Goal: Information Seeking & Learning: Learn about a topic

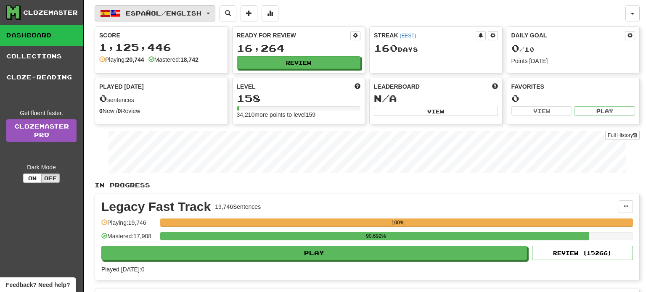
click at [201, 16] on span "Español / English" at bounding box center [164, 13] width 76 height 7
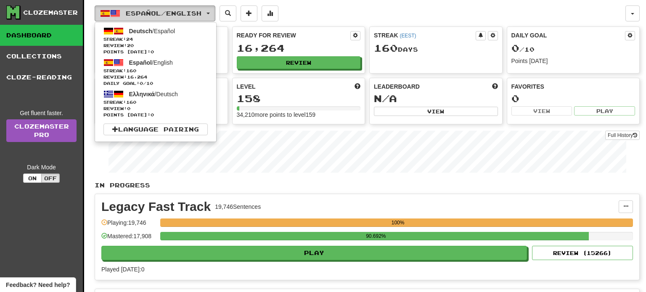
click at [201, 16] on span "Español / English" at bounding box center [164, 13] width 76 height 7
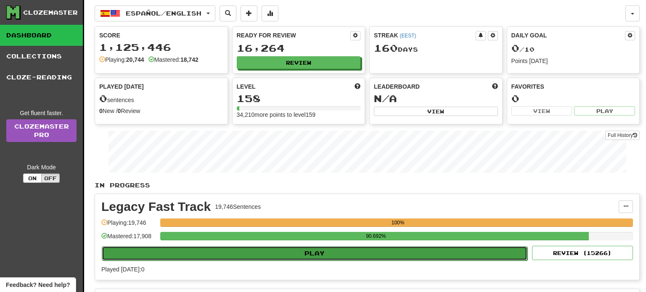
click at [311, 254] on button "Play" at bounding box center [314, 253] width 425 height 14
select select "**"
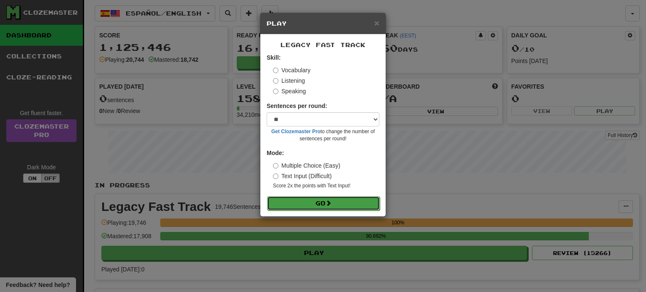
click at [319, 202] on button "Go" at bounding box center [323, 203] width 113 height 14
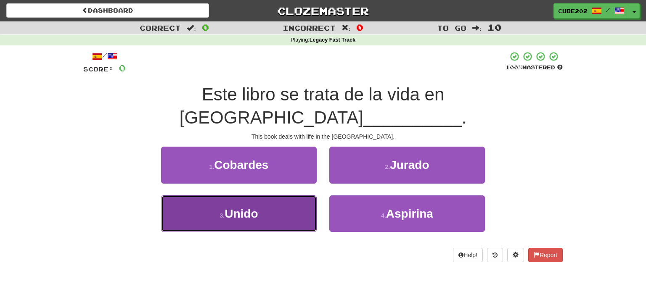
click at [284, 195] on button "3 . Unido" at bounding box center [238, 213] width 155 height 37
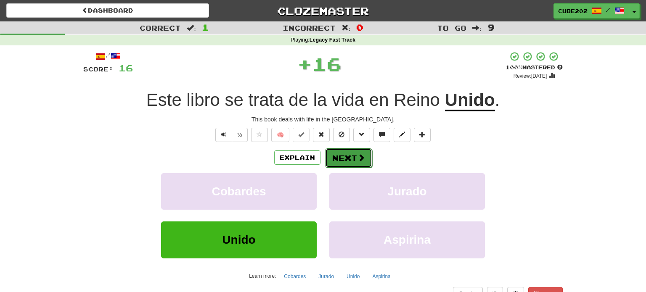
click at [342, 151] on button "Next" at bounding box center [348, 157] width 47 height 19
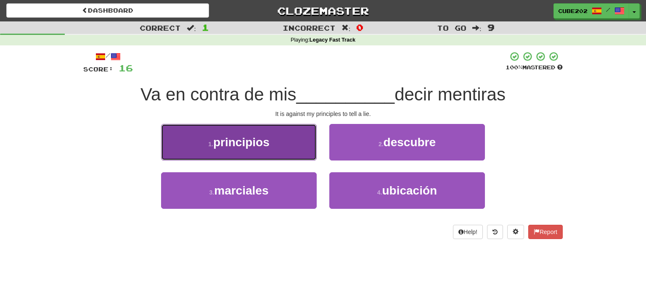
click at [305, 150] on button "1 . principios" at bounding box center [238, 142] width 155 height 37
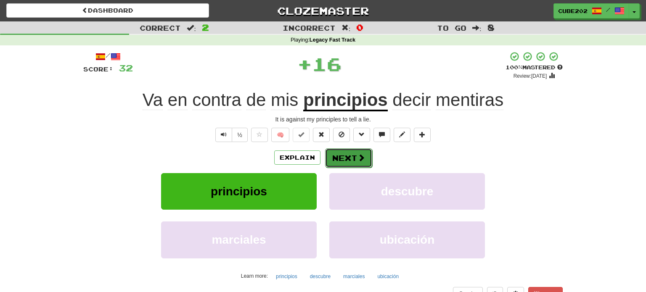
click at [345, 152] on button "Next" at bounding box center [348, 157] width 47 height 19
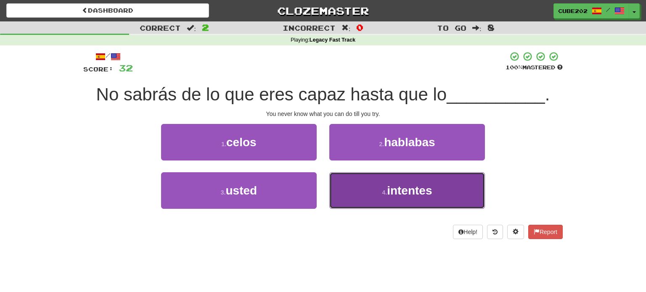
click at [359, 194] on button "4 . intentes" at bounding box center [406, 190] width 155 height 37
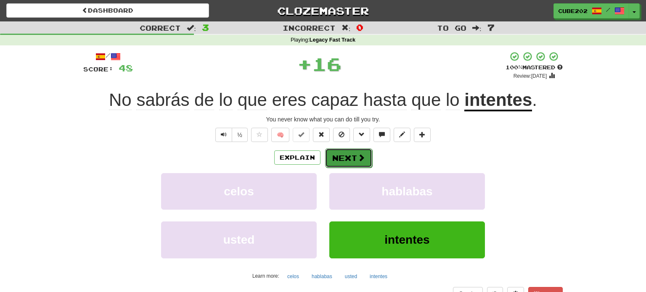
click at [348, 157] on button "Next" at bounding box center [348, 157] width 47 height 19
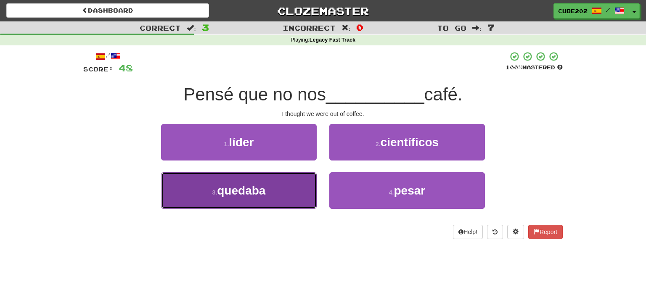
click at [296, 192] on button "3 . quedaba" at bounding box center [238, 190] width 155 height 37
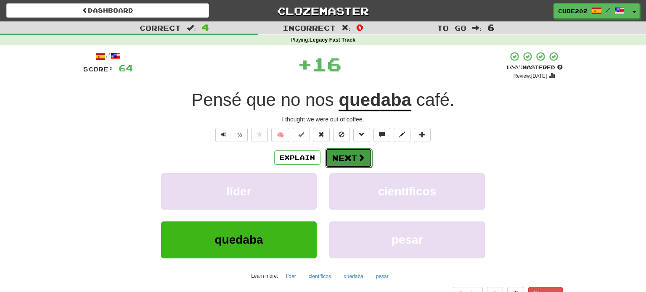
click at [344, 161] on button "Next" at bounding box center [348, 157] width 47 height 19
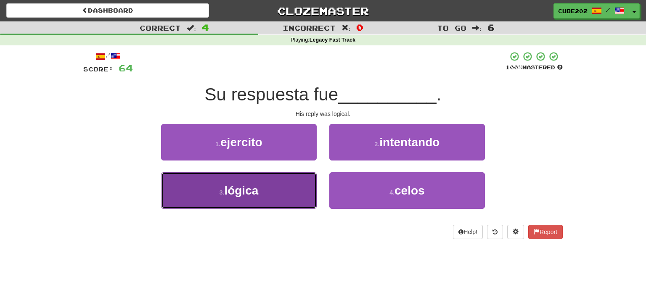
click at [287, 185] on button "3 . lógica" at bounding box center [238, 190] width 155 height 37
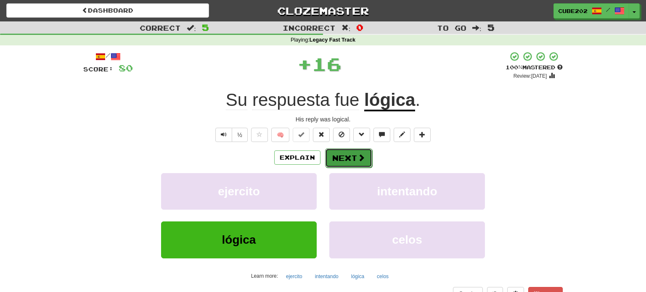
click at [346, 157] on button "Next" at bounding box center [348, 157] width 47 height 19
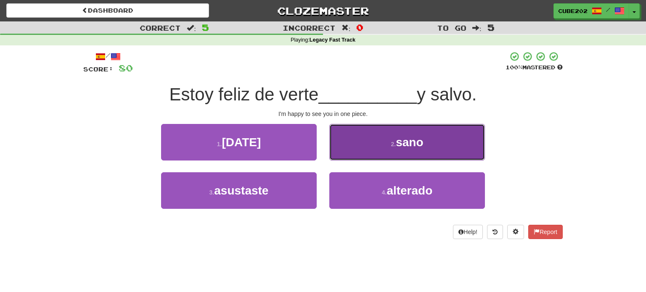
click at [354, 155] on button "2 . sano" at bounding box center [406, 142] width 155 height 37
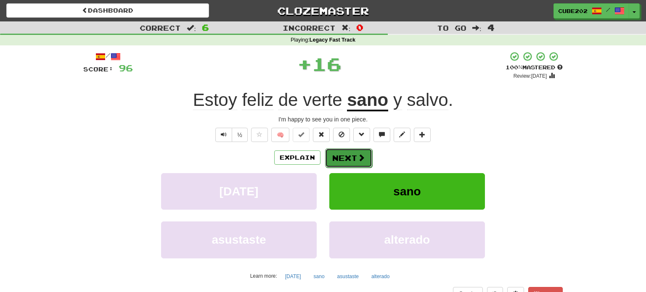
click at [352, 162] on button "Next" at bounding box center [348, 157] width 47 height 19
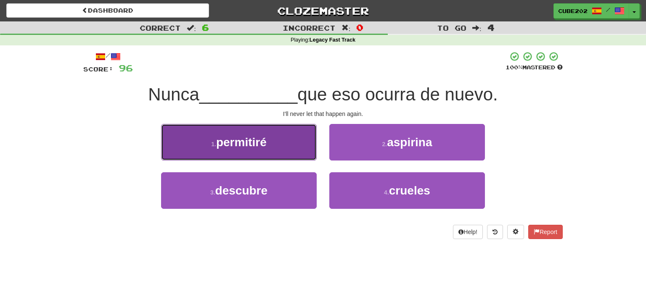
click at [302, 144] on button "1 . permitiré" at bounding box center [238, 142] width 155 height 37
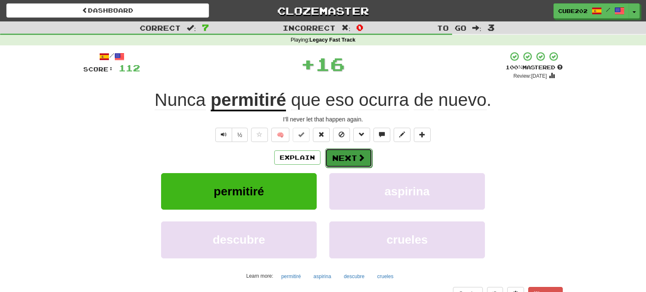
click at [349, 158] on button "Next" at bounding box center [348, 157] width 47 height 19
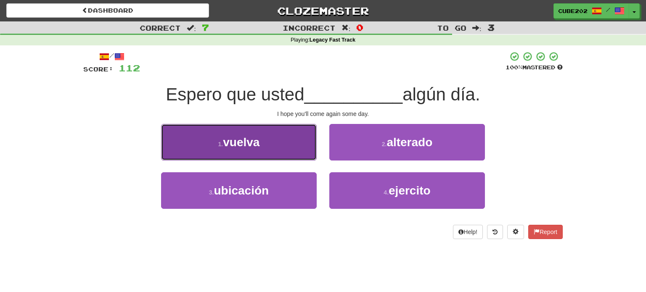
click at [294, 133] on button "1 . vuelva" at bounding box center [238, 142] width 155 height 37
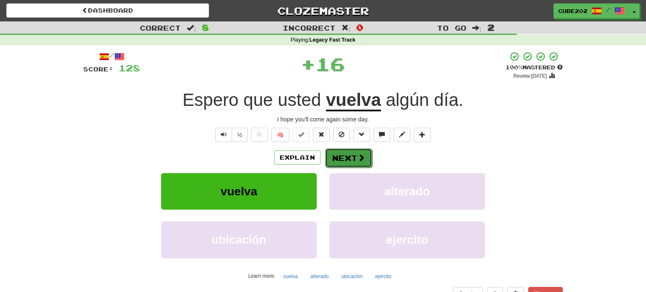
click at [340, 159] on button "Next" at bounding box center [348, 157] width 47 height 19
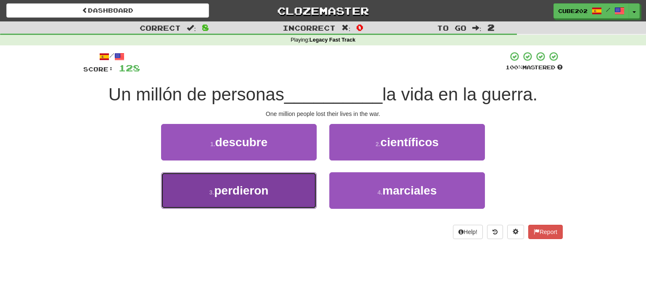
click at [278, 196] on button "3 . perdieron" at bounding box center [238, 190] width 155 height 37
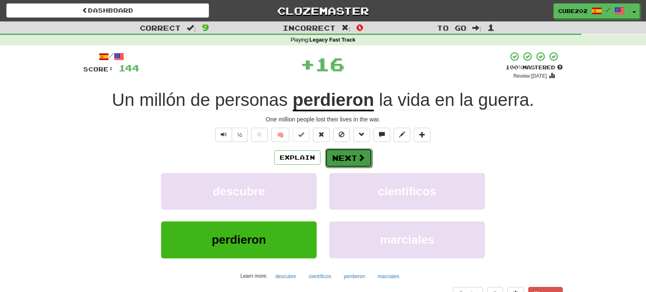
click at [351, 158] on button "Next" at bounding box center [348, 157] width 47 height 19
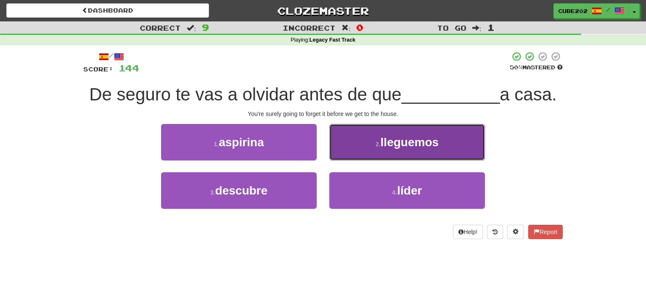
click at [358, 138] on button "2 . lleguemos" at bounding box center [406, 142] width 155 height 37
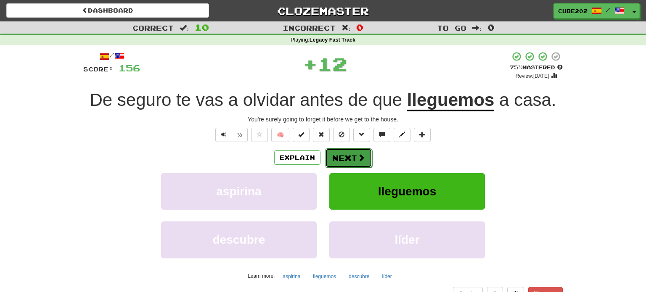
click at [350, 157] on button "Next" at bounding box center [348, 157] width 47 height 19
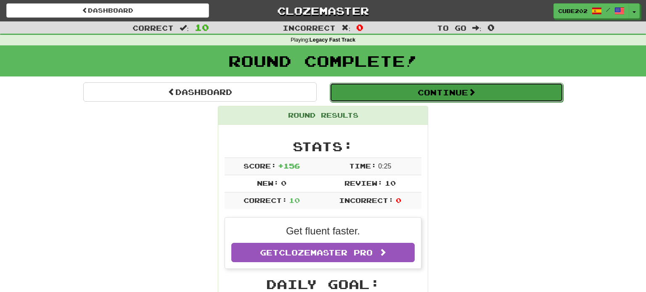
click at [348, 91] on button "Continue" at bounding box center [445, 92] width 233 height 19
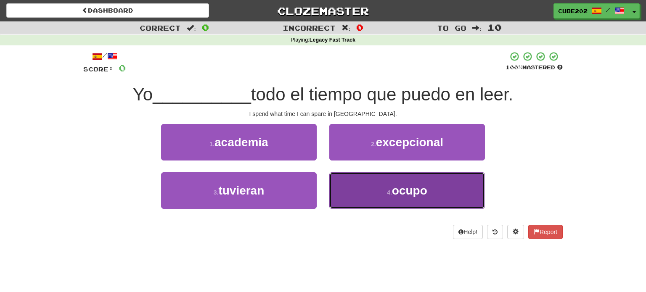
click at [374, 185] on button "4 . ocupo" at bounding box center [406, 190] width 155 height 37
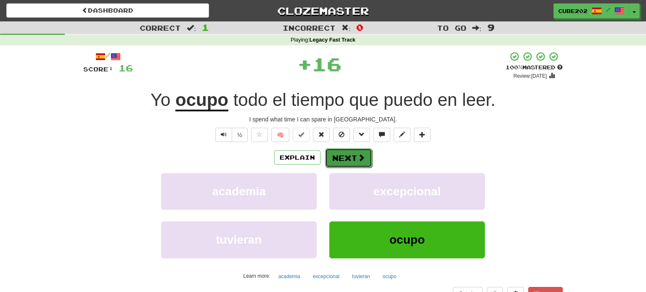
click at [354, 152] on button "Next" at bounding box center [348, 157] width 47 height 19
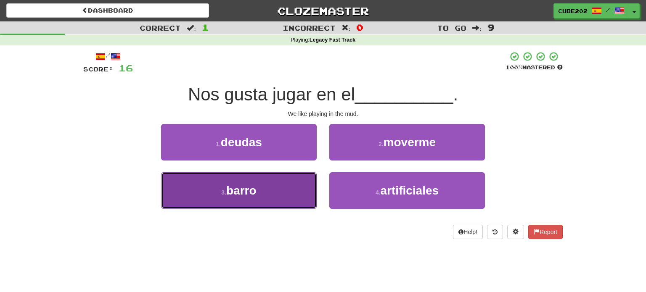
click at [286, 194] on button "3 . barro" at bounding box center [238, 190] width 155 height 37
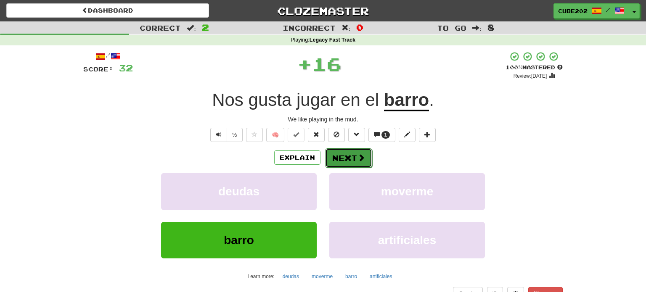
click at [350, 157] on button "Next" at bounding box center [348, 157] width 47 height 19
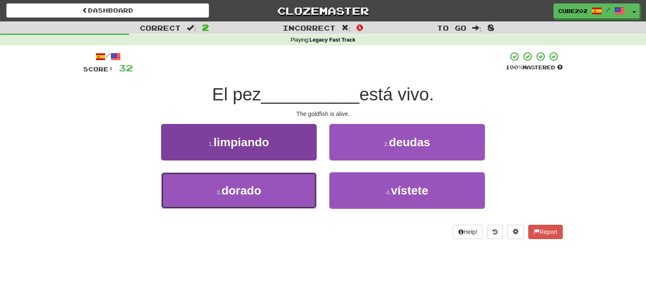
click at [290, 185] on button "3 . dorado" at bounding box center [238, 190] width 155 height 37
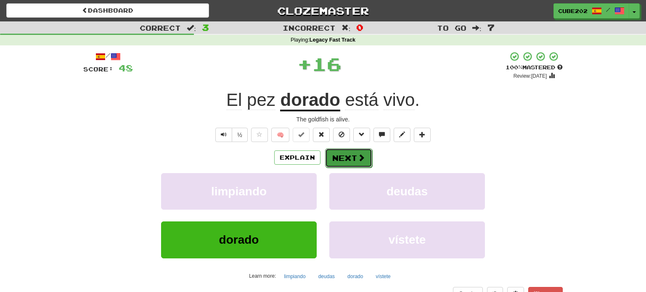
click at [351, 155] on button "Next" at bounding box center [348, 157] width 47 height 19
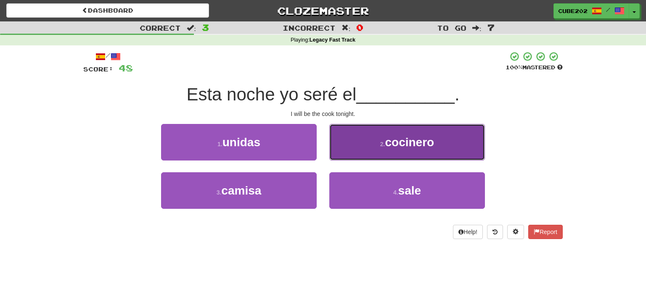
click at [401, 148] on button "2 . cocinero" at bounding box center [406, 142] width 155 height 37
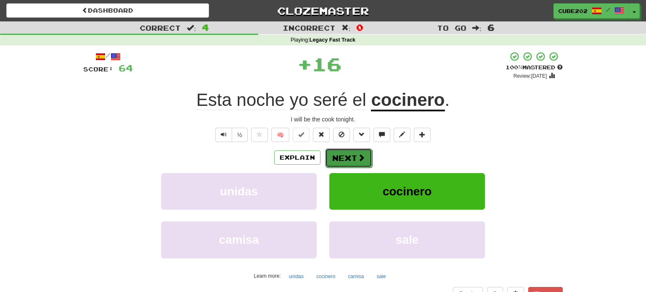
click at [356, 153] on button "Next" at bounding box center [348, 157] width 47 height 19
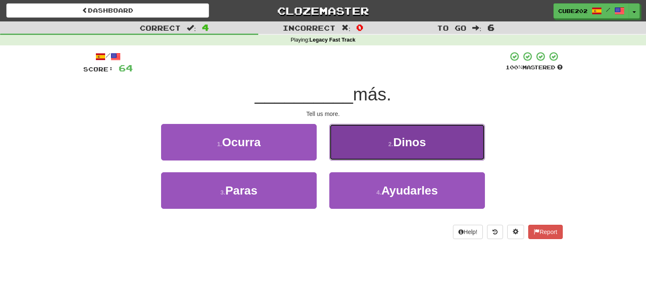
click at [378, 143] on button "2 . Dinos" at bounding box center [406, 142] width 155 height 37
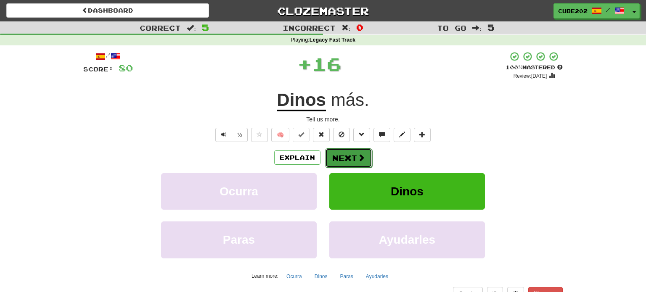
click at [350, 150] on button "Next" at bounding box center [348, 157] width 47 height 19
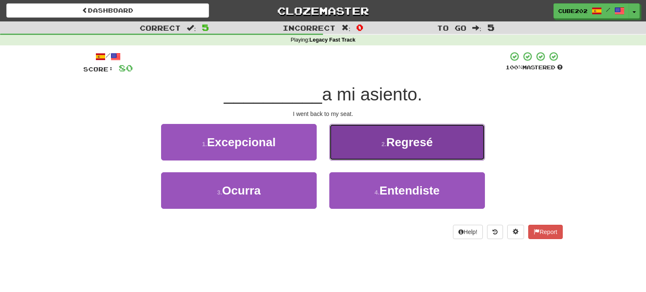
click at [370, 139] on button "2 . Regresé" at bounding box center [406, 142] width 155 height 37
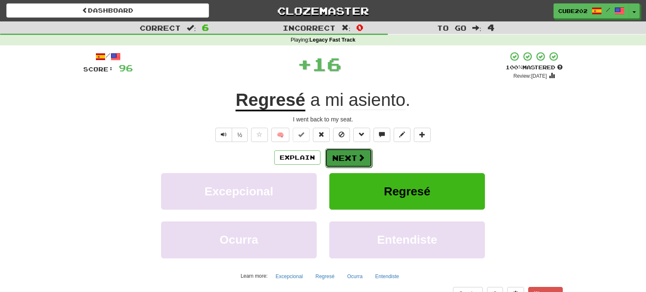
click at [348, 156] on button "Next" at bounding box center [348, 157] width 47 height 19
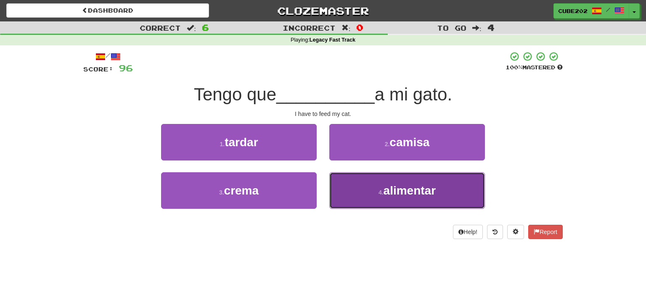
click at [382, 188] on button "4 . alimentar" at bounding box center [406, 190] width 155 height 37
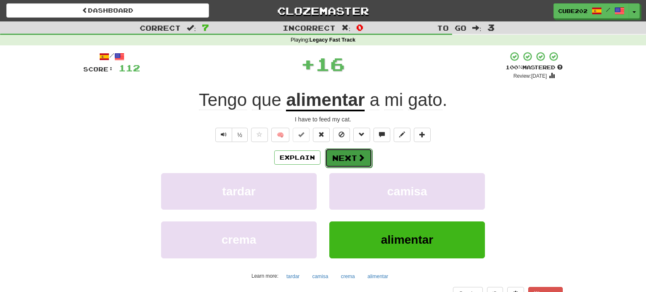
click at [350, 155] on button "Next" at bounding box center [348, 157] width 47 height 19
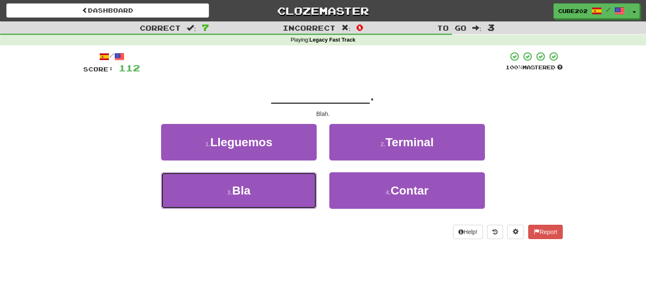
drag, startPoint x: 307, startPoint y: 190, endPoint x: 319, endPoint y: 173, distance: 20.4
click at [306, 190] on button "3 . Bla" at bounding box center [238, 190] width 155 height 37
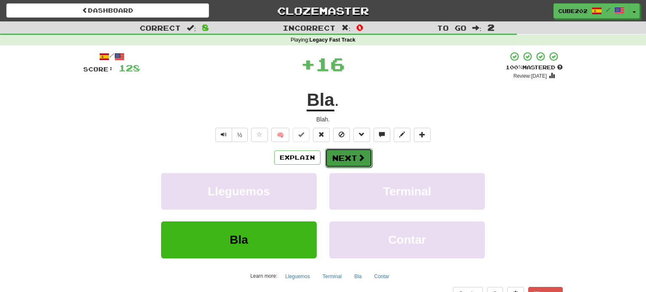
click at [345, 153] on button "Next" at bounding box center [348, 157] width 47 height 19
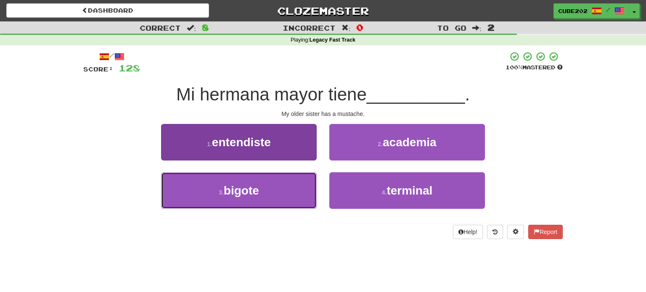
drag, startPoint x: 297, startPoint y: 185, endPoint x: 297, endPoint y: 179, distance: 6.7
click at [297, 185] on button "3 . bigote" at bounding box center [238, 190] width 155 height 37
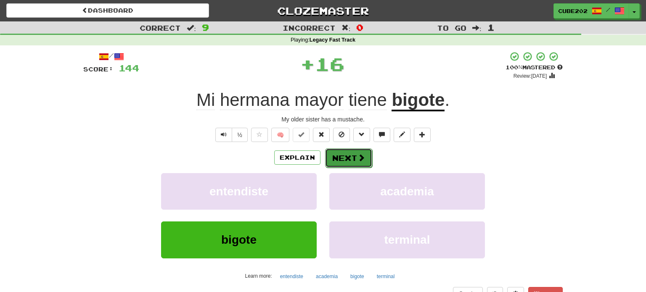
click at [350, 153] on button "Next" at bounding box center [348, 157] width 47 height 19
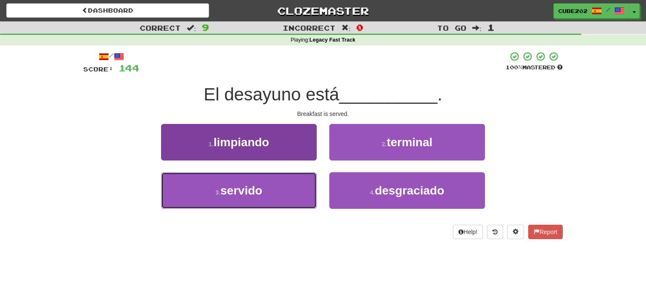
click at [293, 196] on button "3 . servido" at bounding box center [238, 190] width 155 height 37
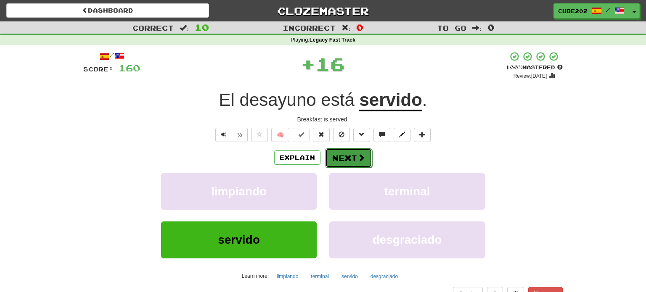
click at [348, 155] on button "Next" at bounding box center [348, 157] width 47 height 19
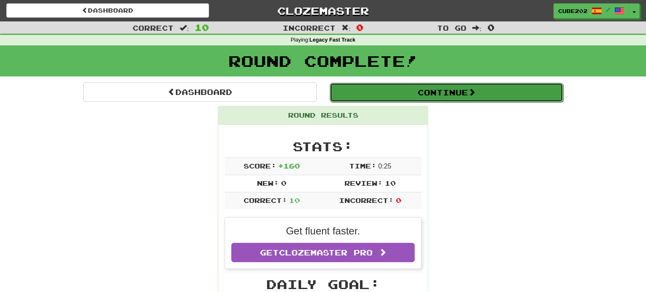
click at [363, 94] on button "Continue" at bounding box center [445, 92] width 233 height 19
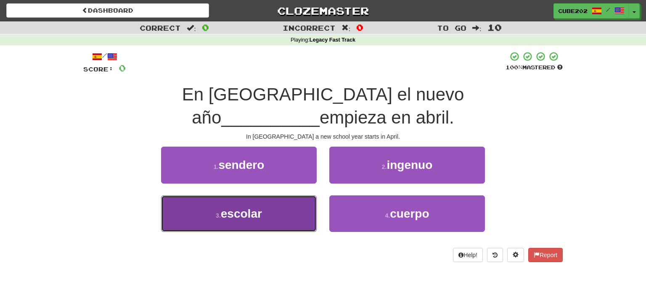
click at [283, 195] on button "3 . escolar" at bounding box center [238, 213] width 155 height 37
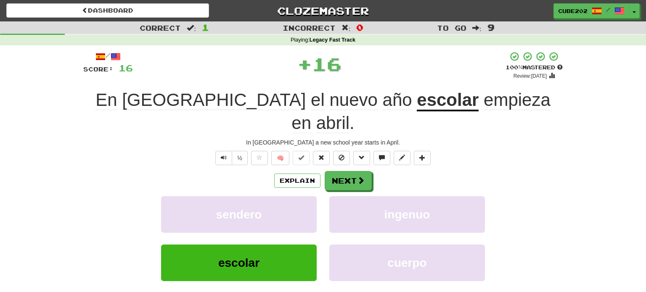
click at [343, 147] on div "/ Score: 16 + 16 100 % Mastered Review: 2026-02-14 En Japón el nuevo año escola…" at bounding box center [322, 194] width 479 height 286
click at [350, 171] on button "Next" at bounding box center [348, 180] width 47 height 19
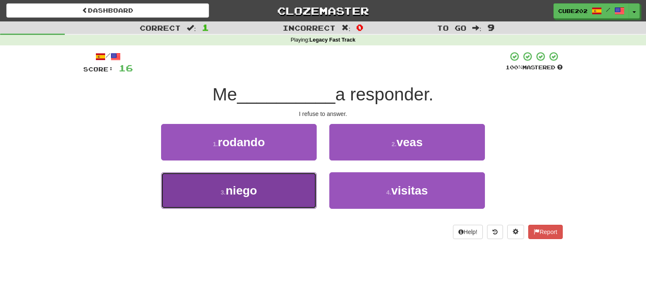
click at [293, 185] on button "3 . niego" at bounding box center [238, 190] width 155 height 37
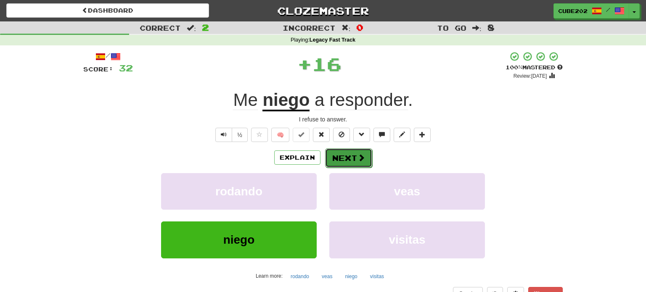
click at [339, 155] on button "Next" at bounding box center [348, 157] width 47 height 19
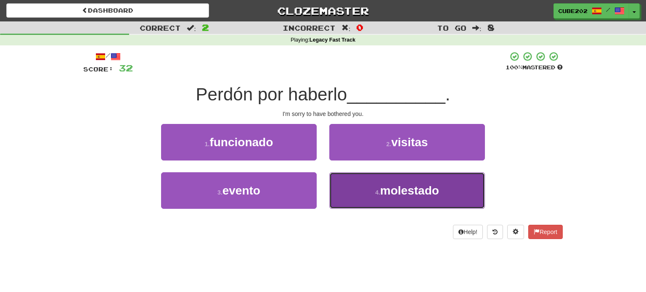
click at [357, 197] on button "4 . molestado" at bounding box center [406, 190] width 155 height 37
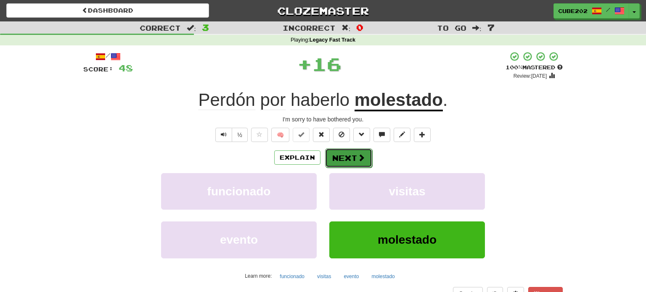
click at [344, 158] on button "Next" at bounding box center [348, 157] width 47 height 19
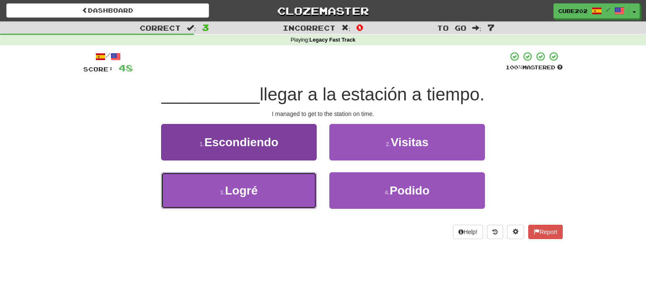
click at [294, 183] on button "3 . Logré" at bounding box center [238, 190] width 155 height 37
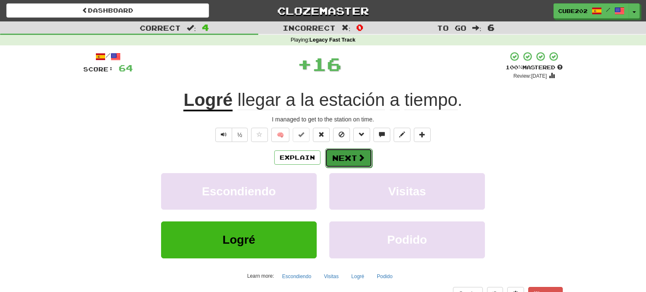
click at [349, 163] on button "Next" at bounding box center [348, 157] width 47 height 19
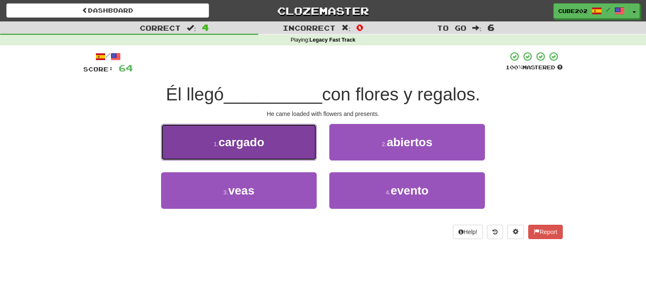
click at [306, 145] on button "1 . cargado" at bounding box center [238, 142] width 155 height 37
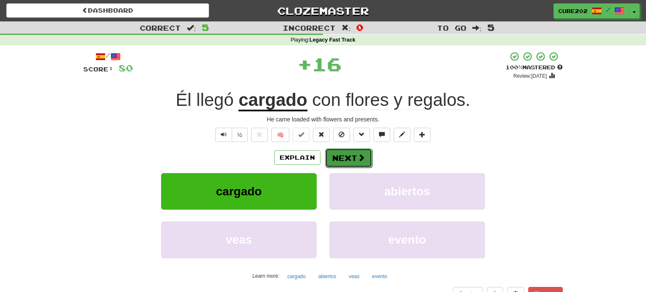
click at [351, 160] on button "Next" at bounding box center [348, 157] width 47 height 19
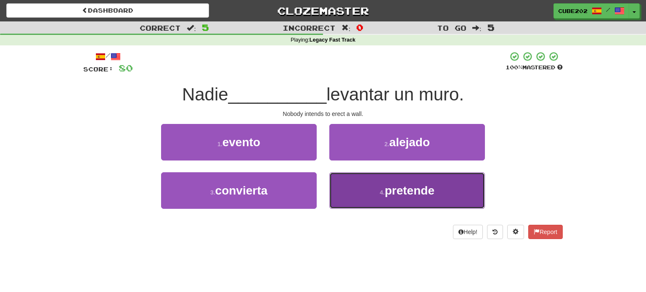
click at [377, 189] on button "4 . pretende" at bounding box center [406, 190] width 155 height 37
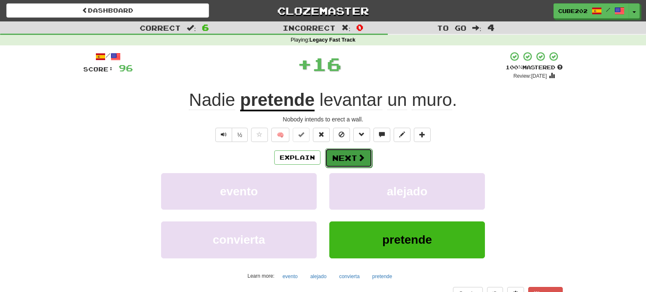
click at [350, 157] on button "Next" at bounding box center [348, 157] width 47 height 19
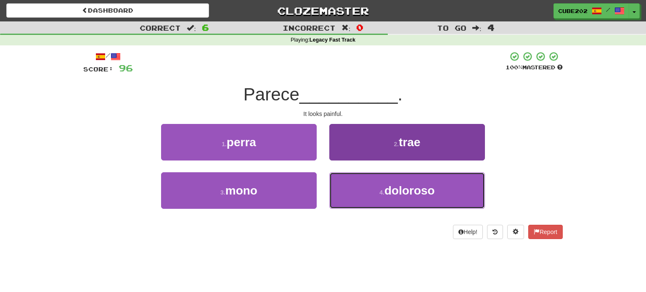
click at [383, 193] on small "4 ." at bounding box center [381, 192] width 5 height 7
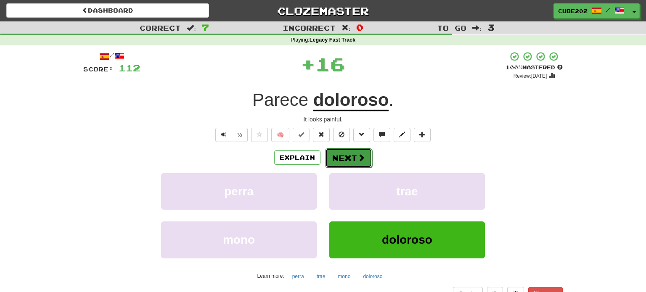
click at [354, 155] on button "Next" at bounding box center [348, 157] width 47 height 19
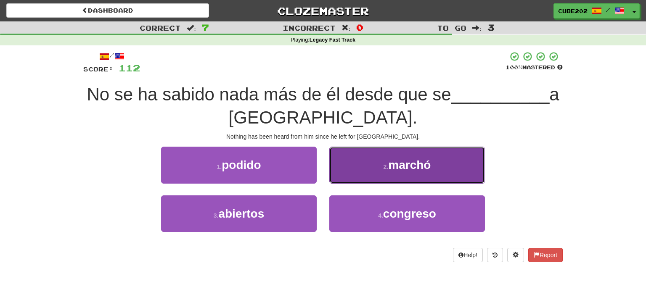
click at [361, 164] on button "2 . marchó" at bounding box center [406, 165] width 155 height 37
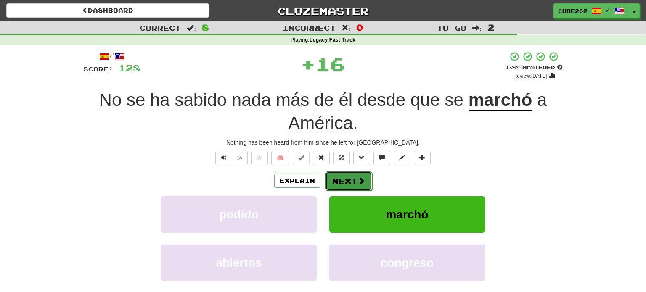
click at [349, 178] on button "Next" at bounding box center [348, 180] width 47 height 19
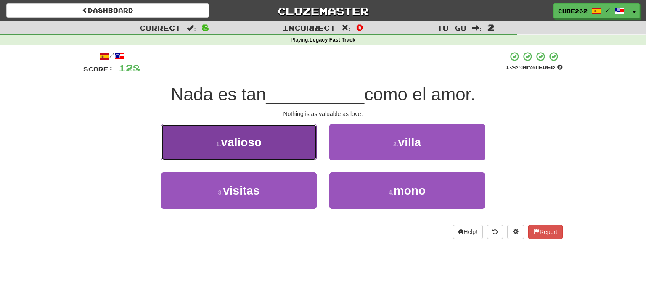
click at [289, 143] on button "1 . valioso" at bounding box center [238, 142] width 155 height 37
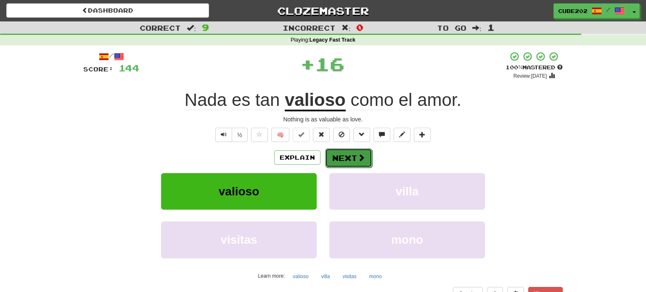
click at [354, 157] on button "Next" at bounding box center [348, 157] width 47 height 19
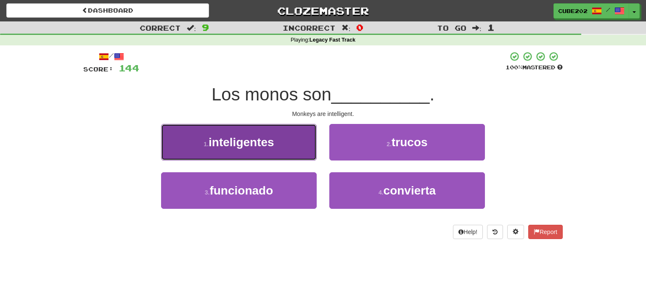
click at [290, 136] on button "1 . inteligentes" at bounding box center [238, 142] width 155 height 37
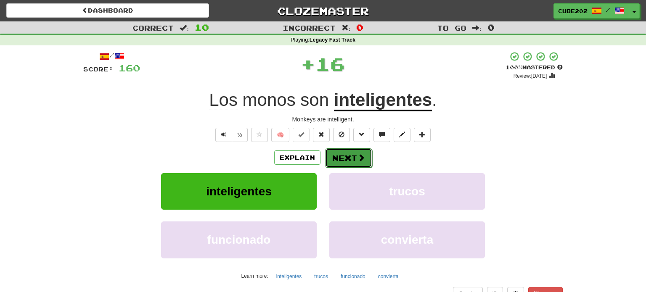
click at [352, 161] on button "Next" at bounding box center [348, 157] width 47 height 19
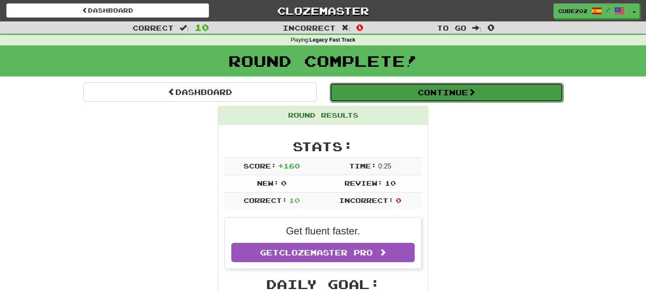
click at [368, 89] on button "Continue" at bounding box center [445, 92] width 233 height 19
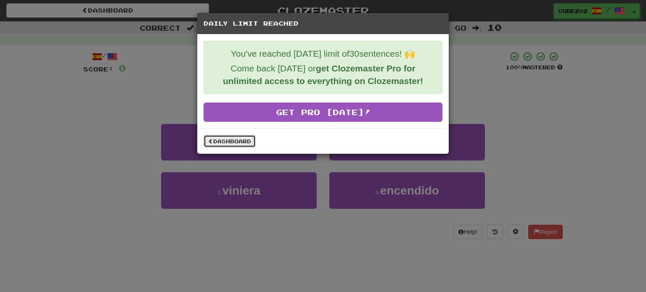
click at [248, 138] on link "Dashboard" at bounding box center [229, 141] width 52 height 13
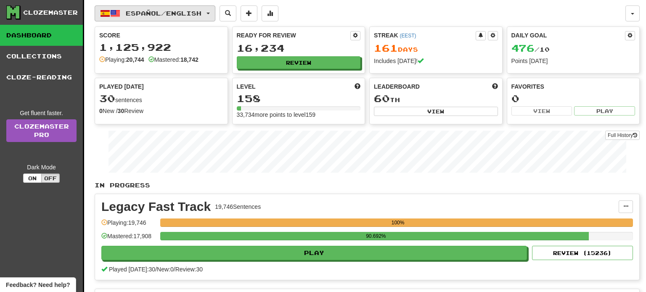
click at [198, 16] on span "Español / English" at bounding box center [164, 13] width 76 height 7
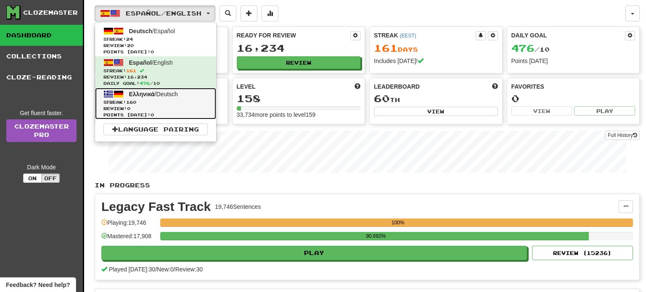
click at [177, 102] on span "Streak: 160" at bounding box center [155, 102] width 104 height 6
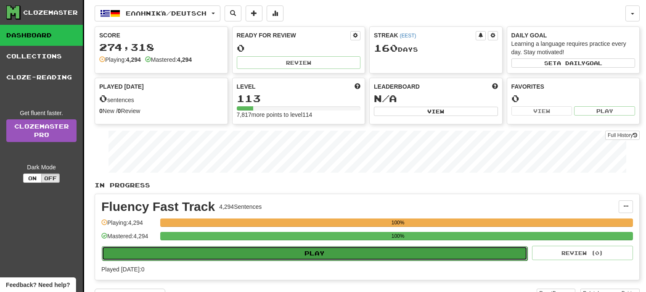
click at [319, 251] on button "Play" at bounding box center [314, 253] width 425 height 14
select select "**"
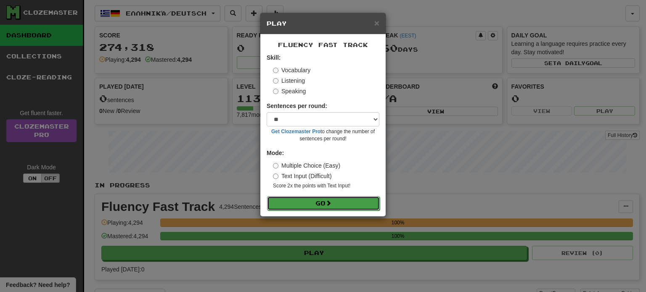
click at [331, 207] on button "Go" at bounding box center [323, 203] width 113 height 14
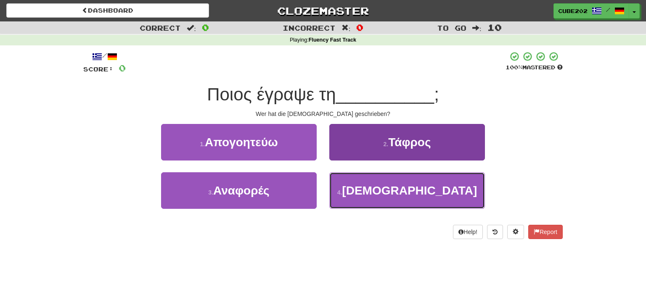
click at [366, 194] on button "4 . [DEMOGRAPHIC_DATA]" at bounding box center [406, 190] width 155 height 37
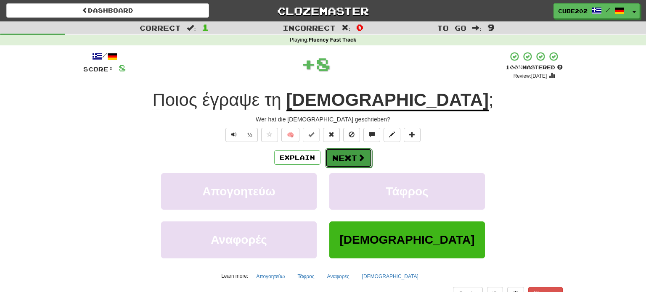
click at [349, 153] on button "Next" at bounding box center [348, 157] width 47 height 19
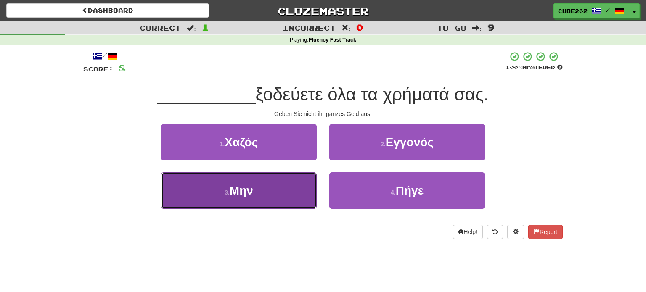
click at [285, 191] on button "3 . Μην" at bounding box center [238, 190] width 155 height 37
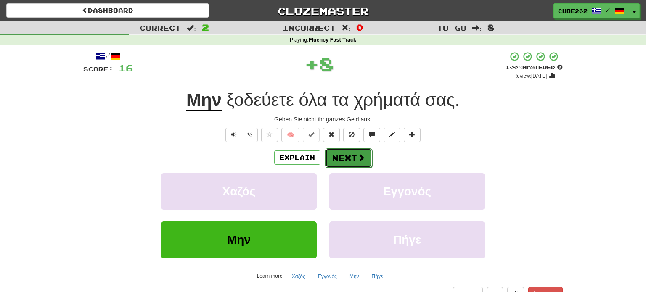
click at [348, 155] on button "Next" at bounding box center [348, 157] width 47 height 19
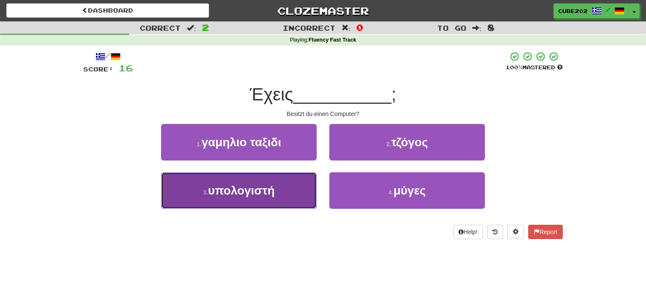
click at [297, 181] on button "3 . υπολογιστή" at bounding box center [238, 190] width 155 height 37
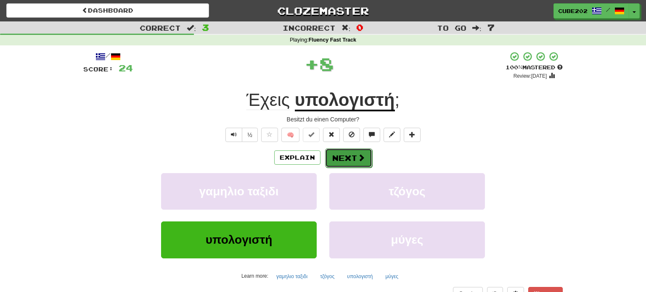
click at [343, 157] on button "Next" at bounding box center [348, 157] width 47 height 19
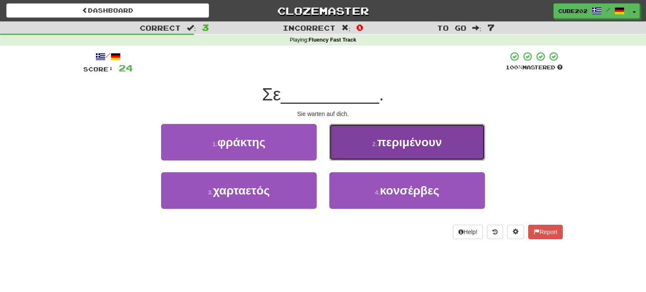
click at [365, 142] on button "2 . περιμένουν" at bounding box center [406, 142] width 155 height 37
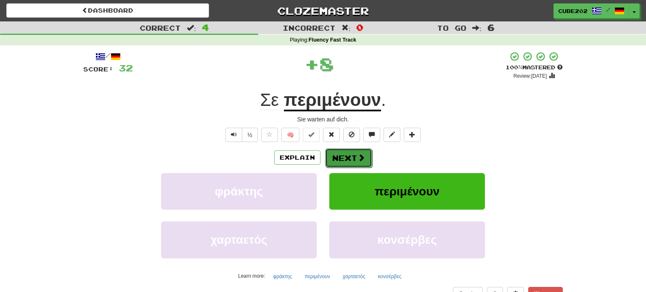
click at [348, 157] on button "Next" at bounding box center [348, 157] width 47 height 19
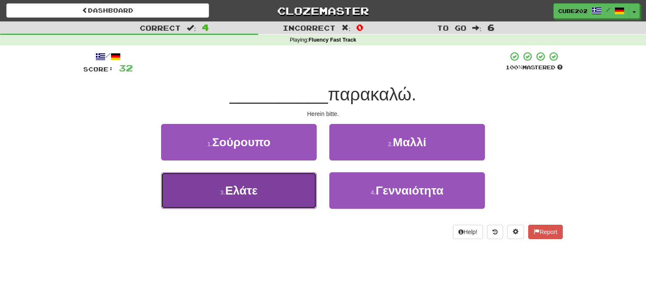
click at [278, 197] on button "3 . Ελάτε" at bounding box center [238, 190] width 155 height 37
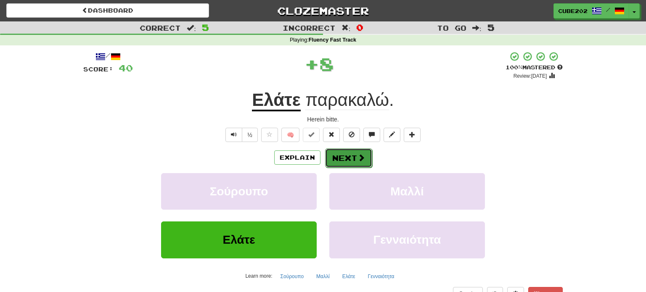
click at [341, 159] on button "Next" at bounding box center [348, 157] width 47 height 19
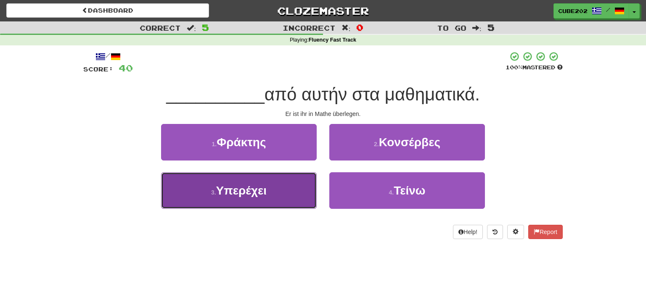
click at [279, 189] on button "3 . Υπερέχει" at bounding box center [238, 190] width 155 height 37
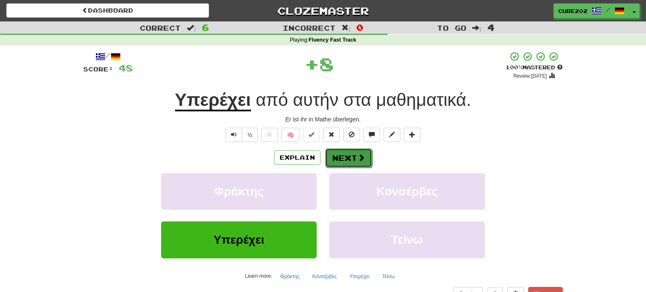
click at [336, 160] on button "Next" at bounding box center [348, 157] width 47 height 19
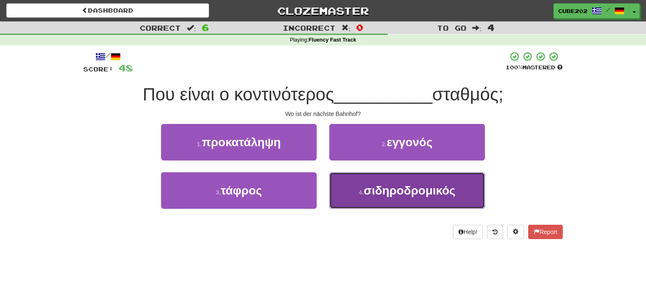
click at [377, 203] on button "4 . σιδηροδρομικός" at bounding box center [406, 190] width 155 height 37
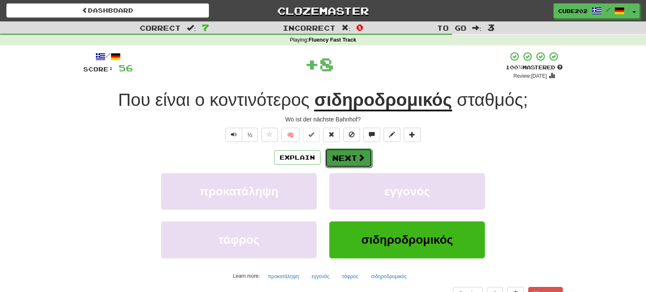
click at [354, 155] on button "Next" at bounding box center [348, 157] width 47 height 19
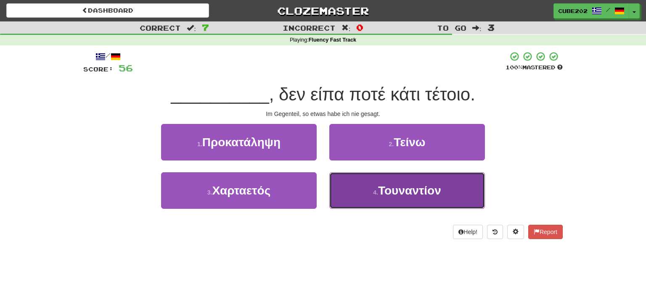
click at [374, 193] on small "4 ." at bounding box center [375, 192] width 5 height 7
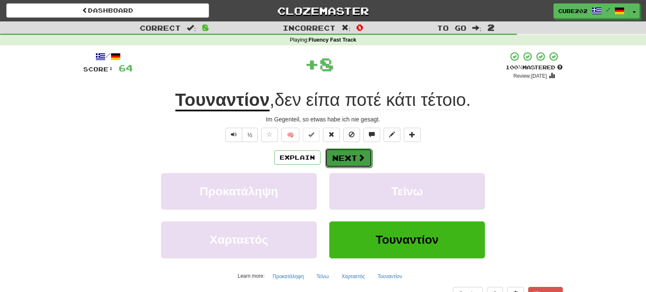
click at [353, 157] on button "Next" at bounding box center [348, 157] width 47 height 19
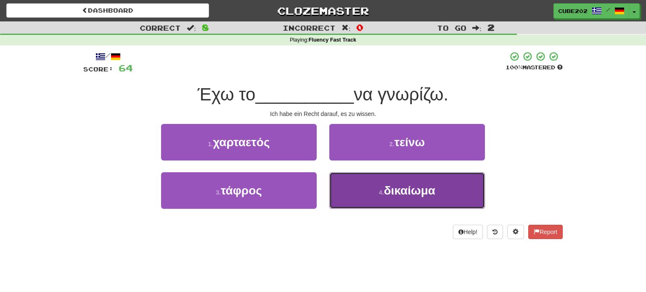
click at [383, 195] on button "4 . δικαίωμα" at bounding box center [406, 190] width 155 height 37
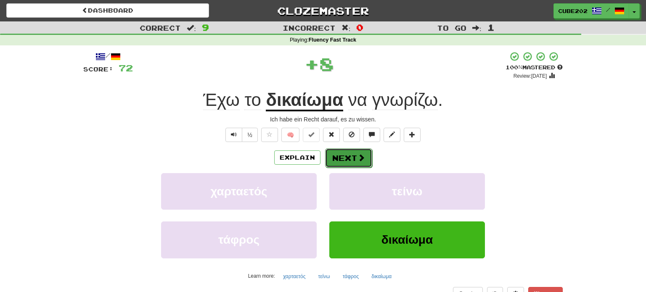
click at [363, 158] on span at bounding box center [361, 158] width 8 height 8
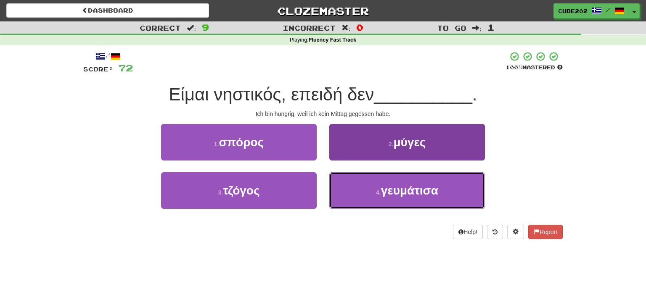
click at [360, 188] on button "4 . γευμάτισα" at bounding box center [406, 190] width 155 height 37
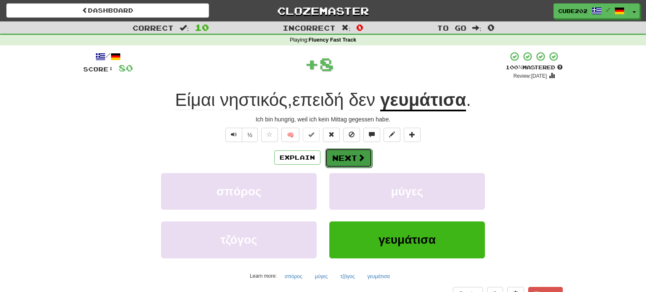
click at [352, 154] on button "Next" at bounding box center [348, 157] width 47 height 19
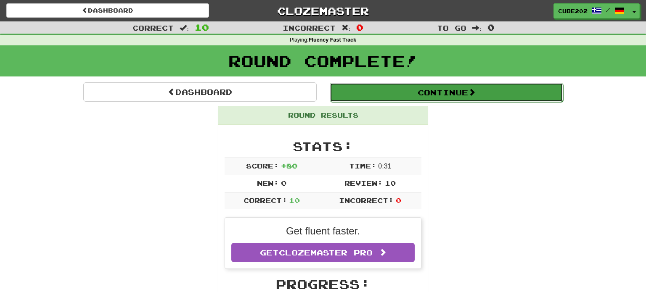
click at [366, 91] on button "Continue" at bounding box center [445, 92] width 233 height 19
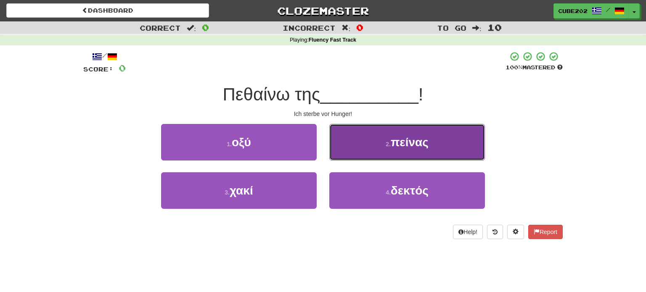
click at [360, 147] on button "2 . πείνας" at bounding box center [406, 142] width 155 height 37
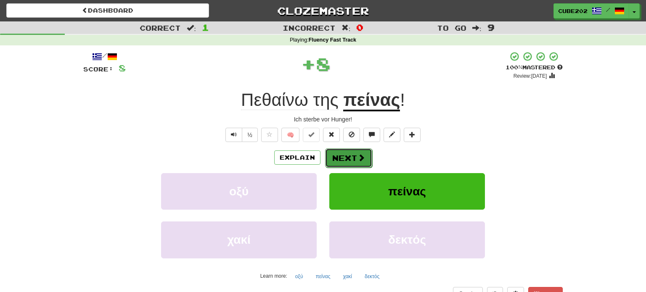
click at [348, 155] on button "Next" at bounding box center [348, 157] width 47 height 19
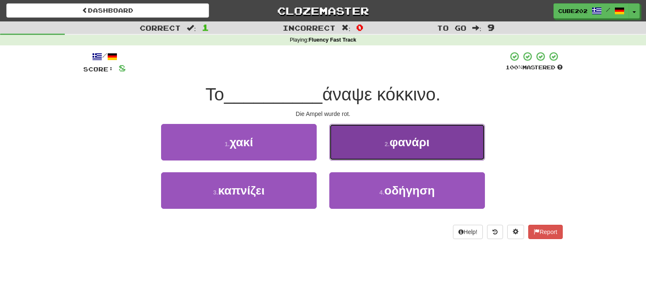
click at [353, 148] on button "2 . φανάρι" at bounding box center [406, 142] width 155 height 37
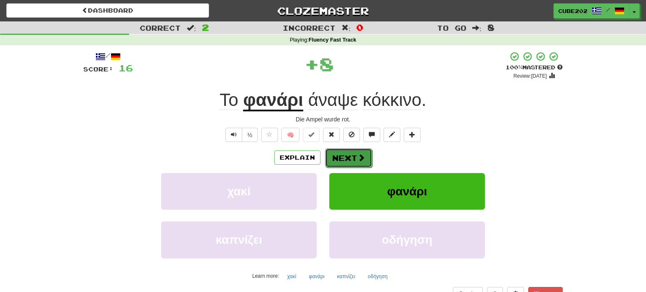
click at [349, 158] on button "Next" at bounding box center [348, 157] width 47 height 19
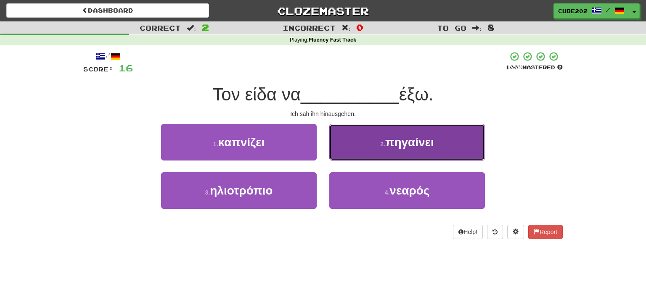
click at [364, 148] on button "2 . πηγαίνει" at bounding box center [406, 142] width 155 height 37
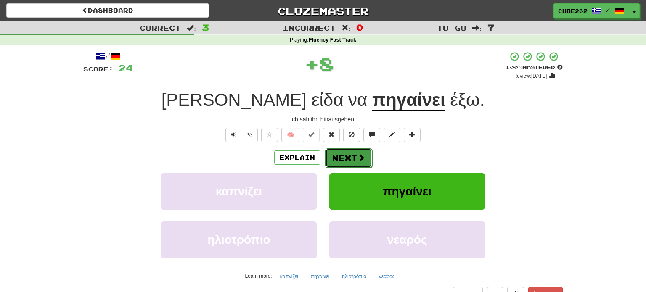
click at [352, 158] on button "Next" at bounding box center [348, 157] width 47 height 19
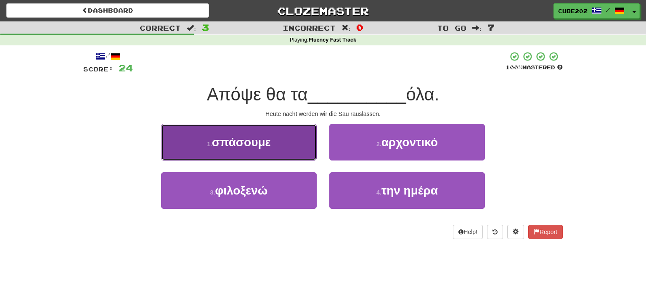
click at [300, 141] on button "1 . σπάσουμε" at bounding box center [238, 142] width 155 height 37
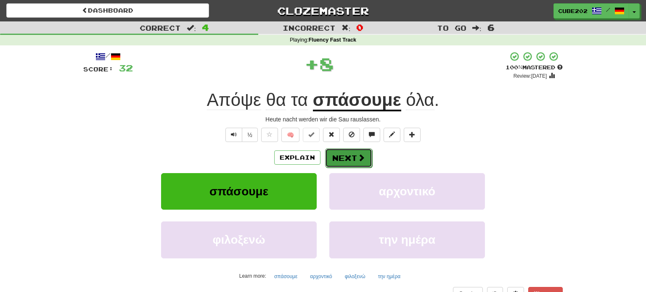
click at [357, 155] on span at bounding box center [361, 158] width 8 height 8
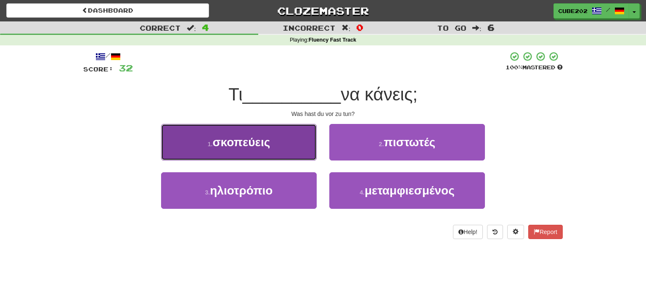
click at [288, 147] on button "1 . σκοπεύεις" at bounding box center [238, 142] width 155 height 37
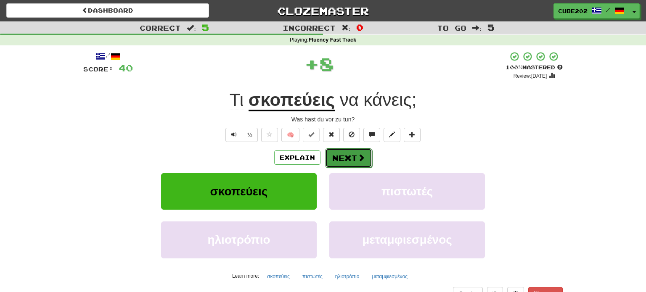
click at [351, 155] on button "Next" at bounding box center [348, 157] width 47 height 19
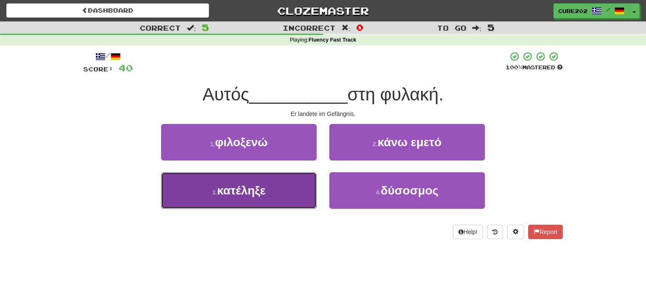
click at [287, 189] on button "3 . κατέληξε" at bounding box center [238, 190] width 155 height 37
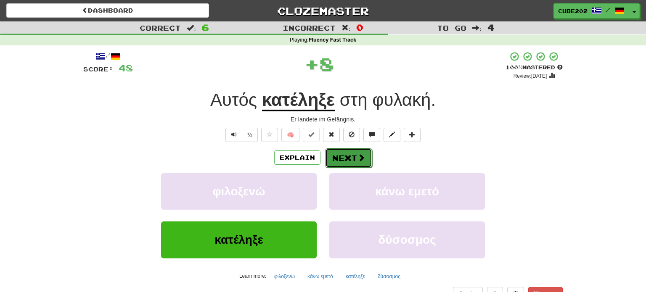
click at [350, 159] on button "Next" at bounding box center [348, 157] width 47 height 19
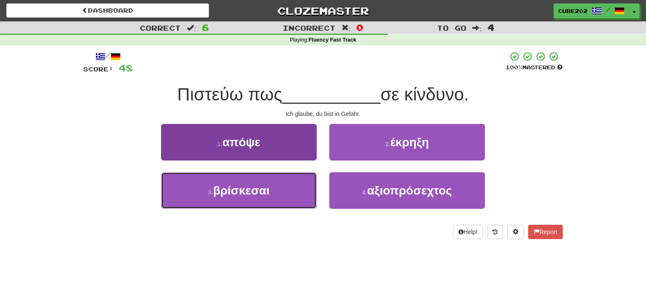
click at [295, 195] on button "3 . βρίσκεσαι" at bounding box center [238, 190] width 155 height 37
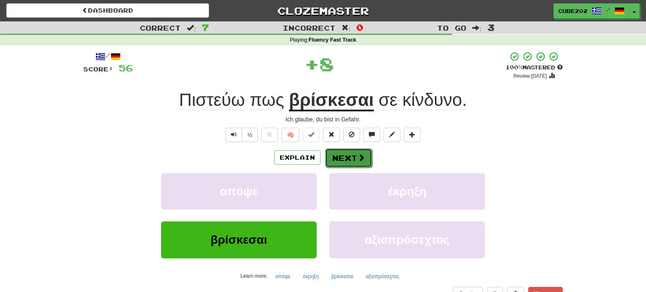
click at [347, 158] on button "Next" at bounding box center [348, 157] width 47 height 19
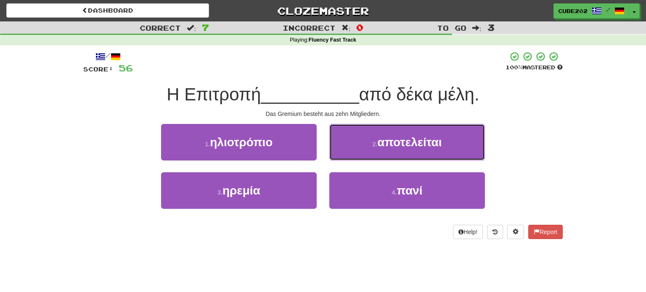
click at [366, 145] on button "2 . αποτελείται" at bounding box center [406, 142] width 155 height 37
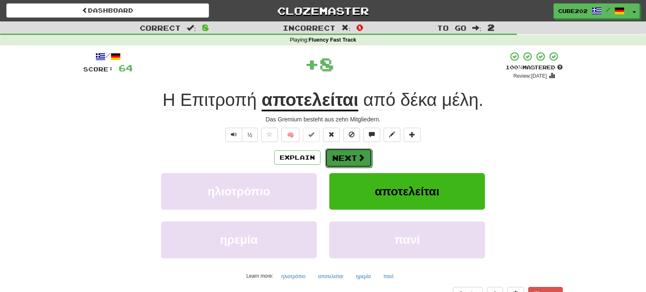
click at [343, 162] on button "Next" at bounding box center [348, 157] width 47 height 19
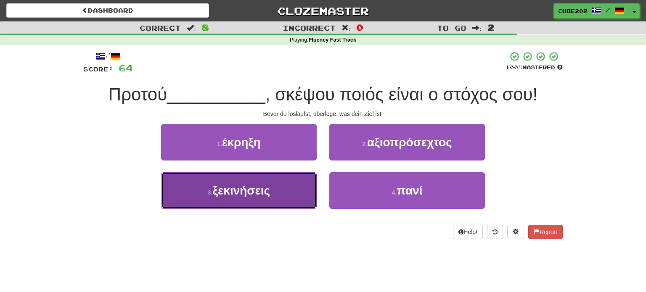
click at [284, 203] on button "3 . ξεκινήσεις" at bounding box center [238, 190] width 155 height 37
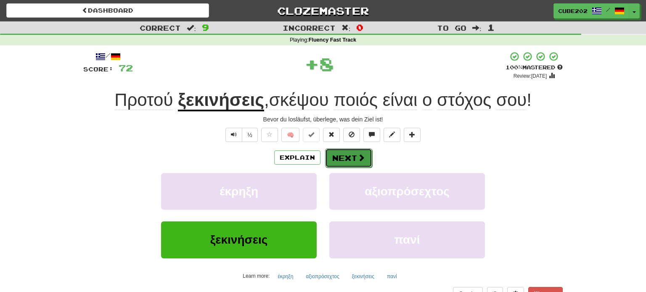
click at [351, 157] on button "Next" at bounding box center [348, 157] width 47 height 19
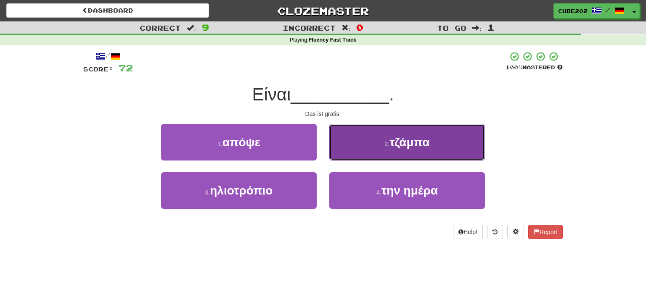
click at [356, 133] on button "2 . τζάμπα" at bounding box center [406, 142] width 155 height 37
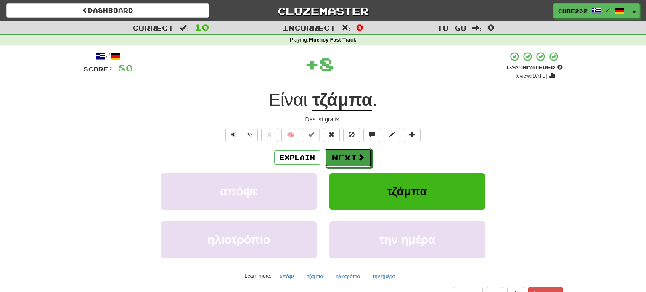
click at [353, 158] on button "Next" at bounding box center [347, 157] width 47 height 19
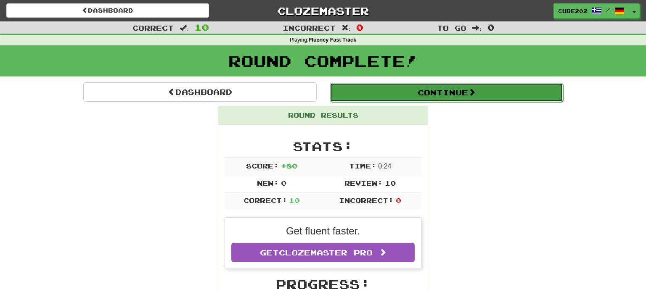
click at [380, 89] on button "Continue" at bounding box center [445, 92] width 233 height 19
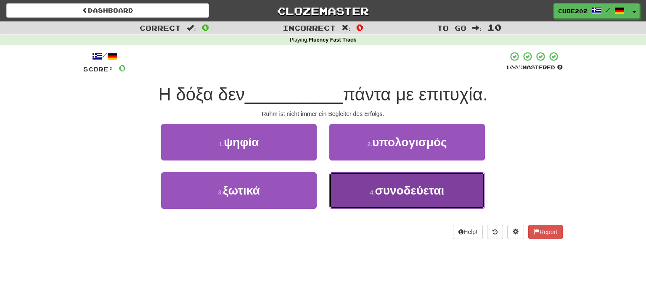
click at [378, 197] on button "4 . συνοδεύεται" at bounding box center [406, 190] width 155 height 37
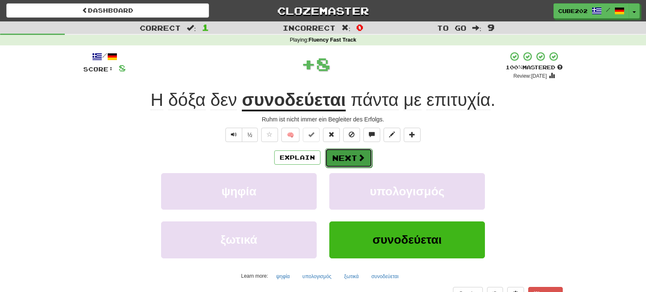
click at [348, 154] on button "Next" at bounding box center [348, 157] width 47 height 19
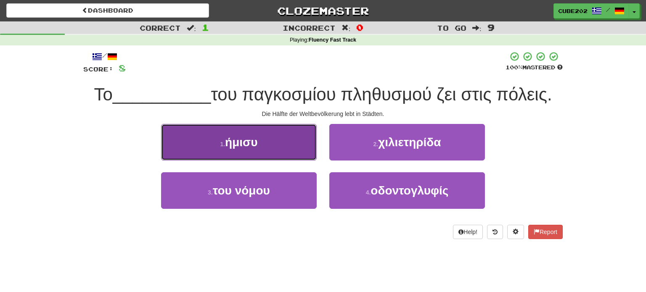
click at [292, 138] on button "1 . ήμισυ" at bounding box center [238, 142] width 155 height 37
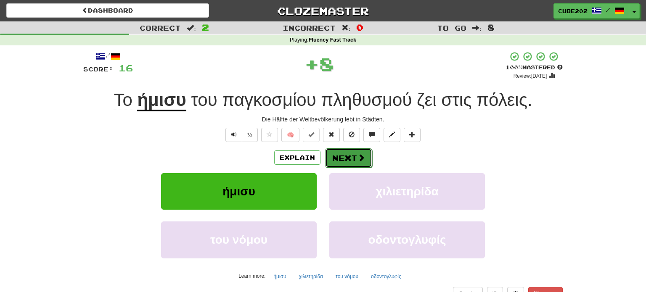
click at [357, 161] on span at bounding box center [361, 158] width 8 height 8
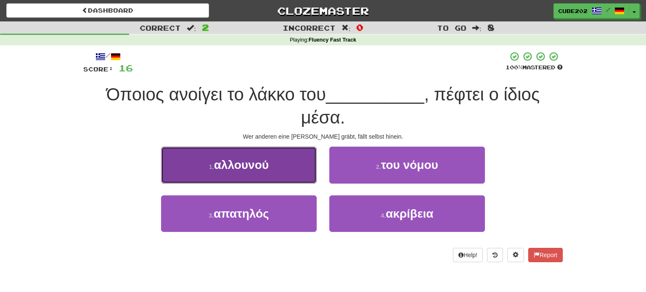
click at [297, 166] on button "1 . αλλουνού" at bounding box center [238, 165] width 155 height 37
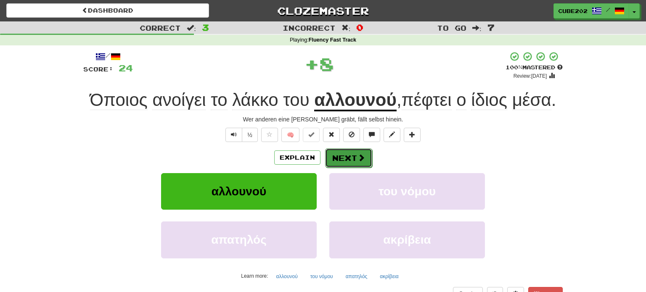
click at [349, 157] on button "Next" at bounding box center [348, 157] width 47 height 19
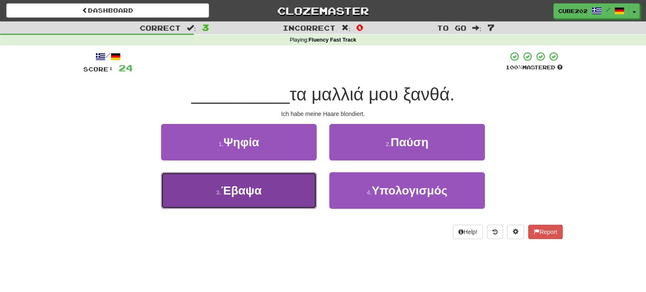
click at [298, 182] on button "3 . Έβαψα" at bounding box center [238, 190] width 155 height 37
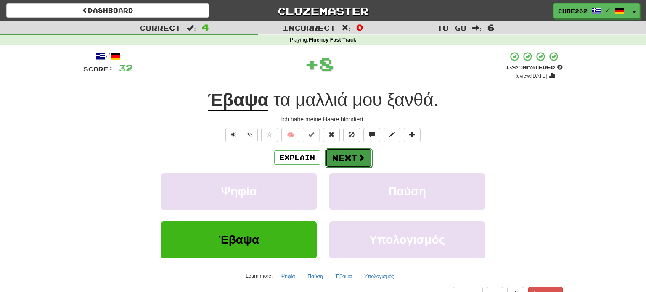
click at [345, 155] on button "Next" at bounding box center [348, 157] width 47 height 19
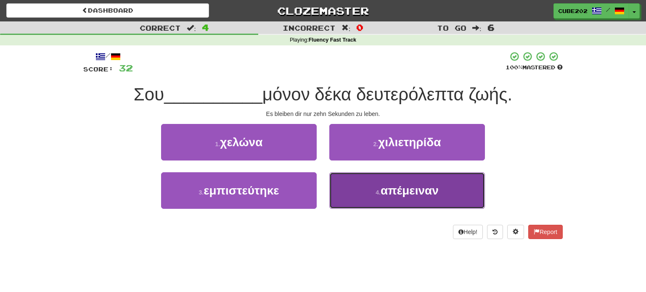
click at [368, 188] on button "4 . απέμειναν" at bounding box center [406, 190] width 155 height 37
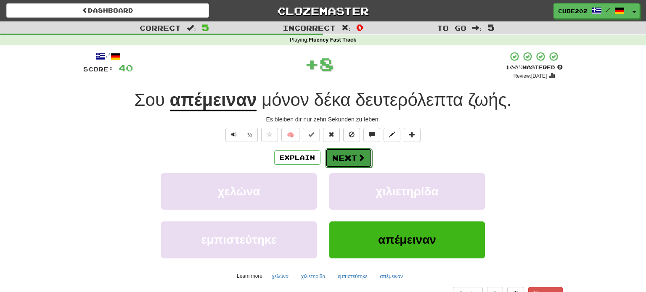
click at [350, 153] on button "Next" at bounding box center [348, 157] width 47 height 19
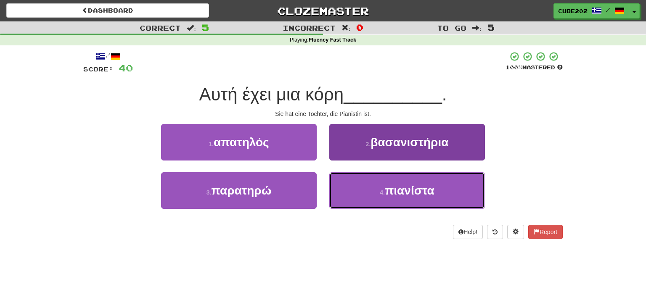
click at [379, 191] on small "4 ." at bounding box center [381, 192] width 5 height 7
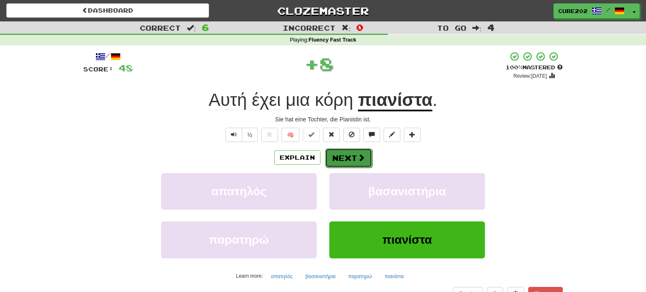
click at [342, 163] on button "Next" at bounding box center [348, 157] width 47 height 19
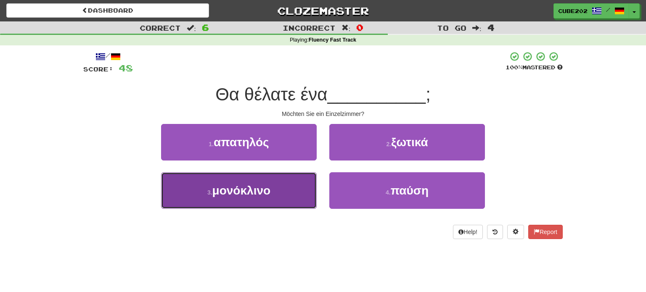
click at [288, 183] on button "3 . μονόκλινο" at bounding box center [238, 190] width 155 height 37
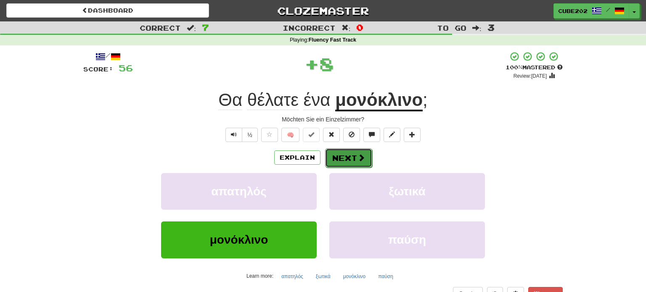
click at [356, 160] on button "Next" at bounding box center [348, 157] width 47 height 19
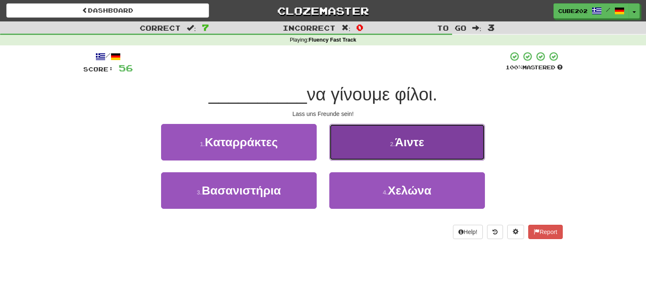
click at [374, 149] on button "2 . Άιντε" at bounding box center [406, 142] width 155 height 37
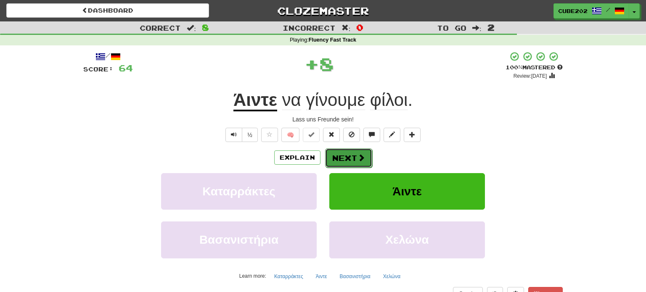
click at [345, 158] on button "Next" at bounding box center [348, 157] width 47 height 19
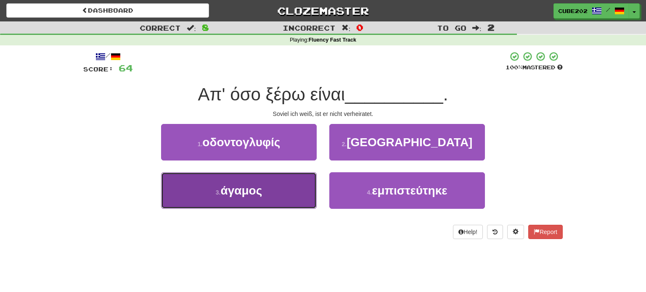
click at [295, 187] on button "3 . άγαμος" at bounding box center [238, 190] width 155 height 37
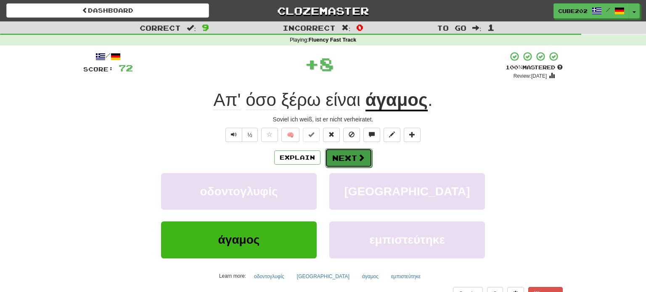
click at [348, 157] on button "Next" at bounding box center [348, 157] width 47 height 19
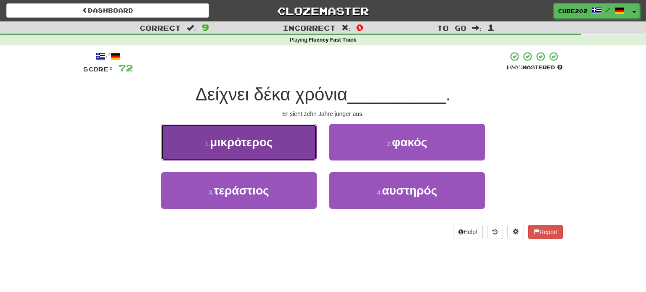
click at [297, 132] on button "1 . μικρότερος" at bounding box center [238, 142] width 155 height 37
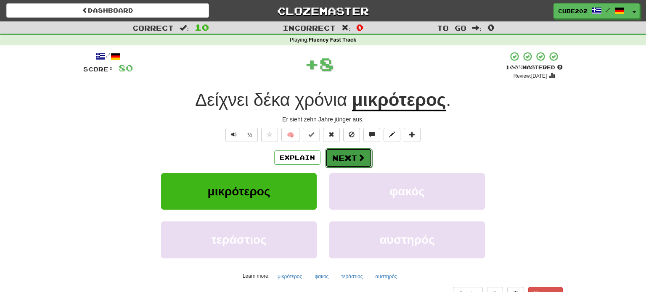
click at [350, 157] on button "Next" at bounding box center [348, 157] width 47 height 19
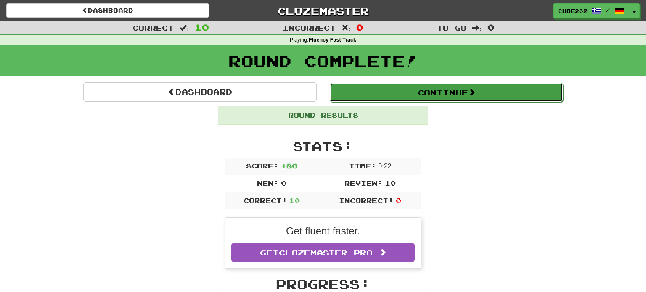
click at [362, 89] on button "Continue" at bounding box center [445, 92] width 233 height 19
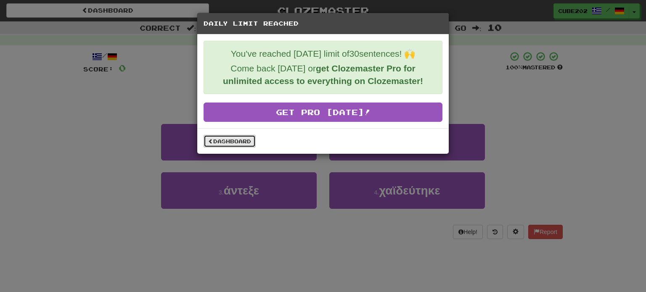
click at [247, 139] on link "Dashboard" at bounding box center [229, 141] width 52 height 13
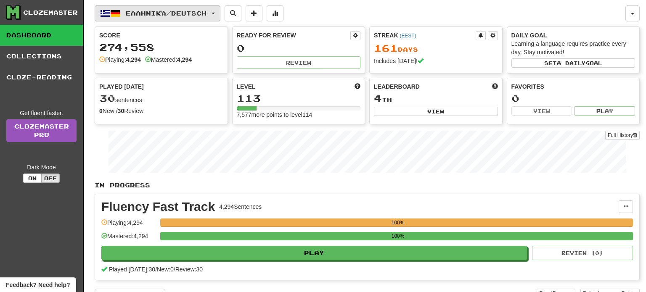
click at [213, 15] on button "Ελληνικά / Deutsch" at bounding box center [158, 13] width 126 height 16
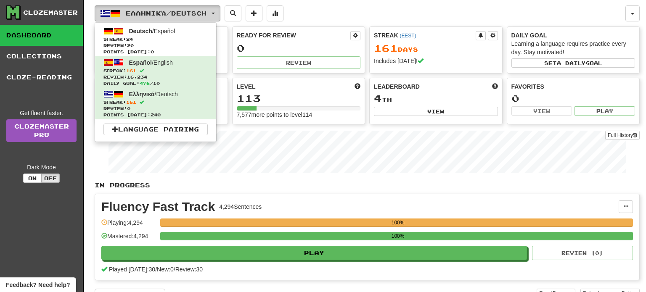
click at [213, 15] on button "Ελληνικά / Deutsch" at bounding box center [158, 13] width 126 height 16
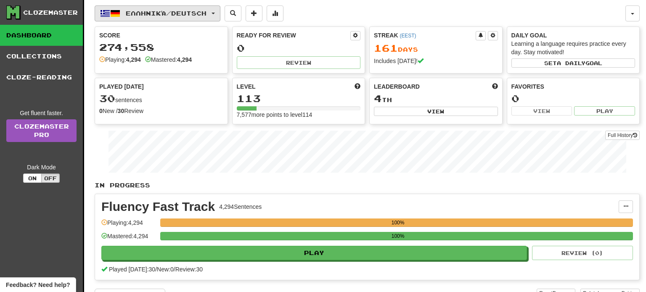
click at [216, 15] on button "Ελληνικά / Deutsch" at bounding box center [158, 13] width 126 height 16
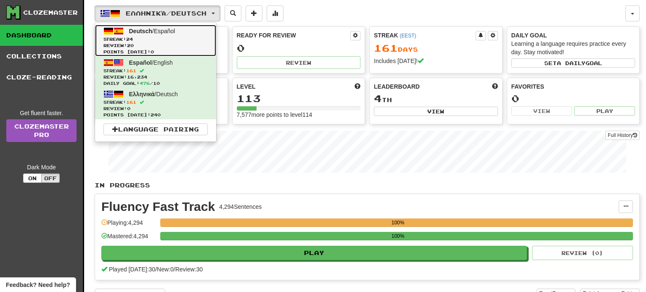
click at [201, 40] on span "Streak: 24" at bounding box center [155, 39] width 104 height 6
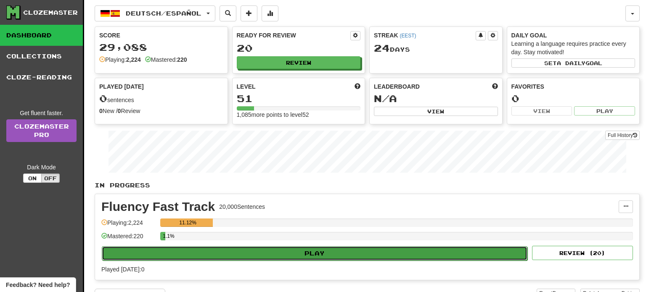
click at [307, 255] on button "Play" at bounding box center [314, 253] width 425 height 14
select select "**"
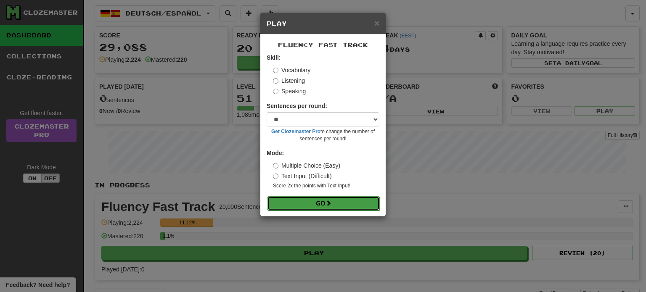
click at [316, 208] on button "Go" at bounding box center [323, 203] width 113 height 14
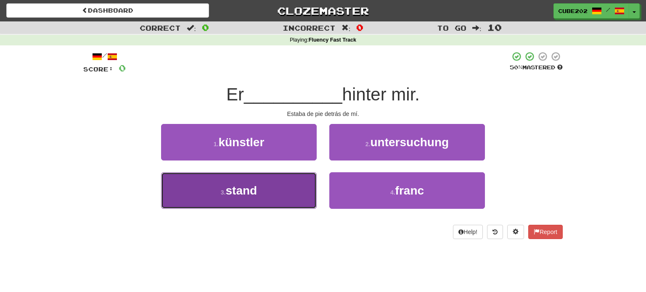
click at [280, 179] on button "3 . stand" at bounding box center [238, 190] width 155 height 37
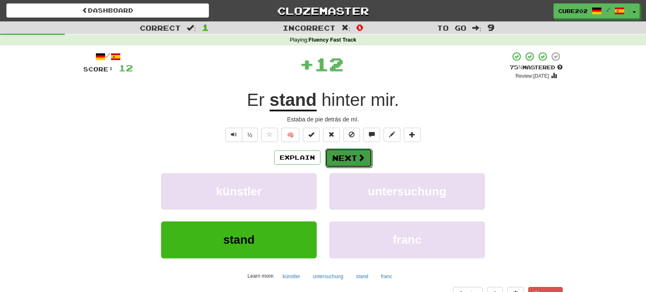
click at [346, 153] on button "Next" at bounding box center [348, 157] width 47 height 19
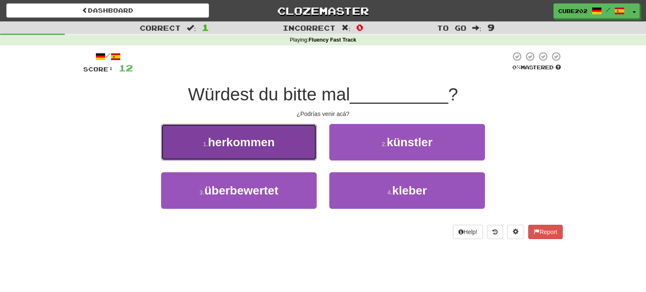
click at [300, 149] on button "1 . herkommen" at bounding box center [238, 142] width 155 height 37
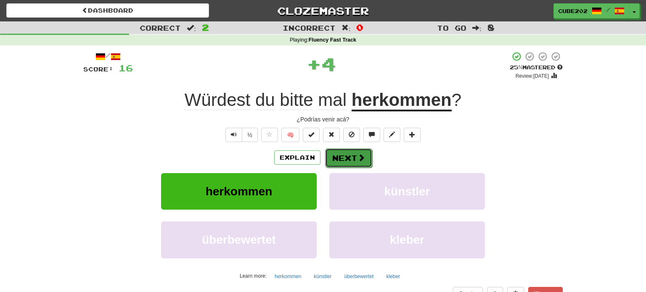
click at [345, 154] on button "Next" at bounding box center [348, 157] width 47 height 19
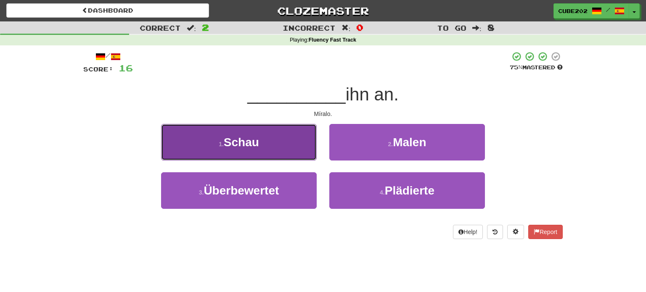
click at [290, 145] on button "1 . Schau" at bounding box center [238, 142] width 155 height 37
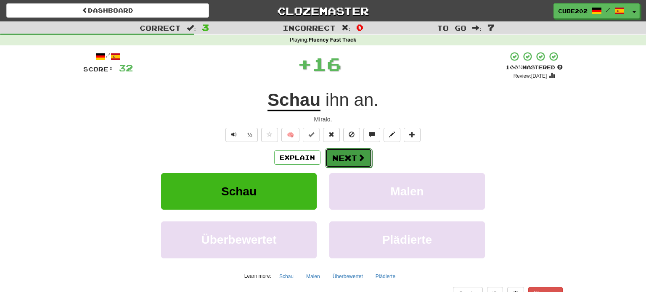
click at [348, 153] on button "Next" at bounding box center [348, 157] width 47 height 19
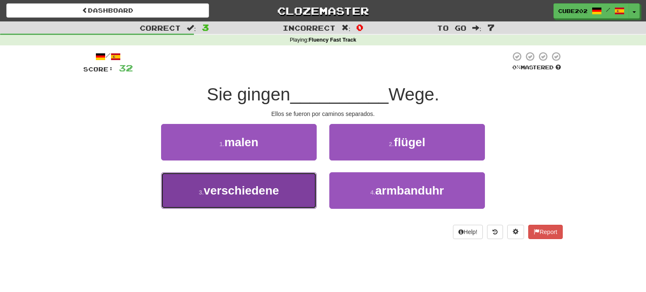
click at [312, 192] on button "3 . verschiedene" at bounding box center [238, 190] width 155 height 37
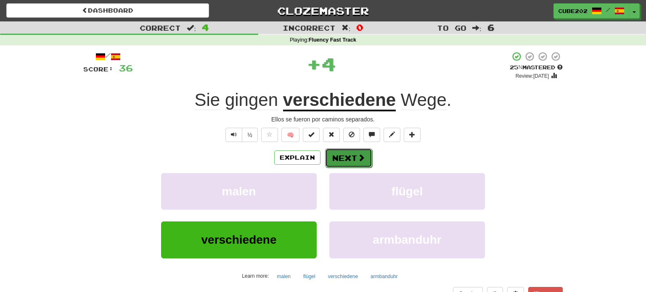
click at [353, 157] on button "Next" at bounding box center [348, 157] width 47 height 19
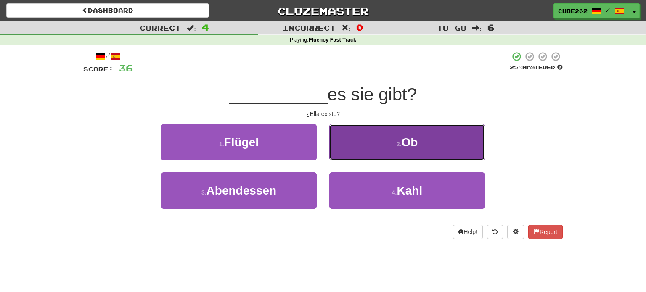
click at [386, 142] on button "2 . Ob" at bounding box center [406, 142] width 155 height 37
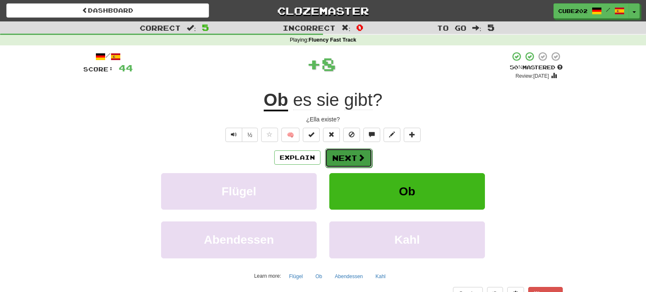
click at [348, 154] on button "Next" at bounding box center [348, 157] width 47 height 19
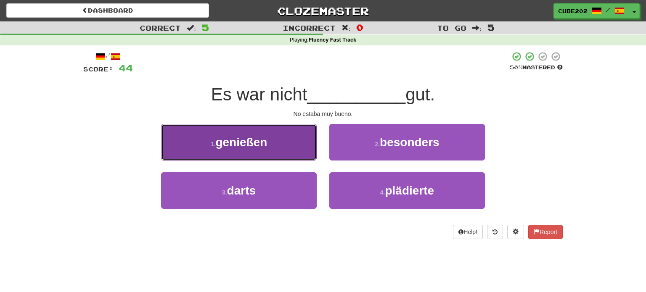
click at [292, 150] on button "1 . genießen" at bounding box center [238, 142] width 155 height 37
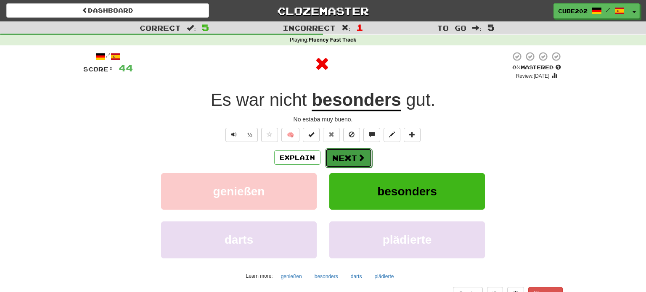
click at [350, 157] on button "Next" at bounding box center [348, 157] width 47 height 19
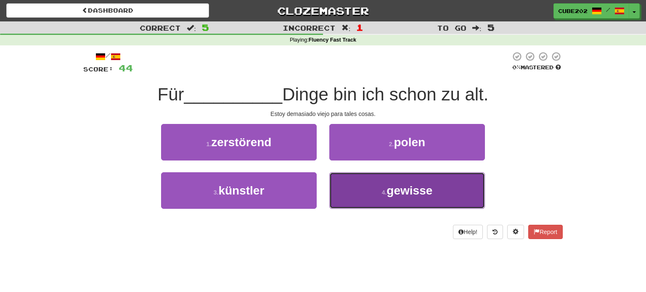
click at [365, 188] on button "4 . gewisse" at bounding box center [406, 190] width 155 height 37
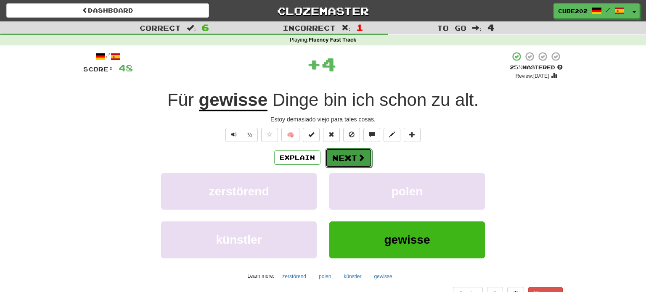
click at [349, 156] on button "Next" at bounding box center [348, 157] width 47 height 19
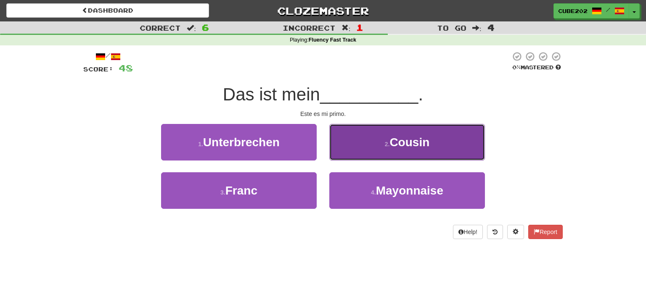
click at [373, 141] on button "2 . Cousin" at bounding box center [406, 142] width 155 height 37
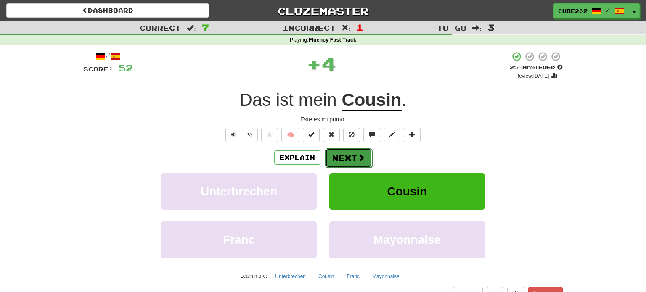
click at [342, 159] on button "Next" at bounding box center [348, 157] width 47 height 19
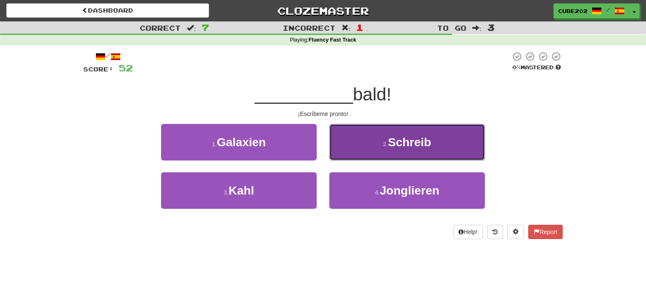
click at [369, 137] on button "2 . Schreib" at bounding box center [406, 142] width 155 height 37
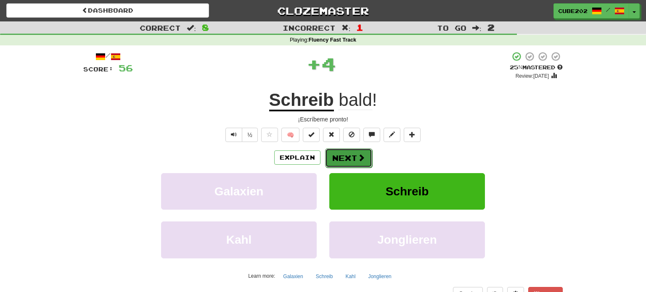
click at [353, 150] on button "Next" at bounding box center [348, 157] width 47 height 19
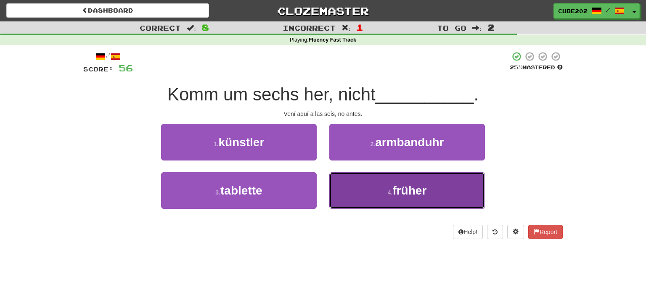
click at [373, 187] on button "4 . früher" at bounding box center [406, 190] width 155 height 37
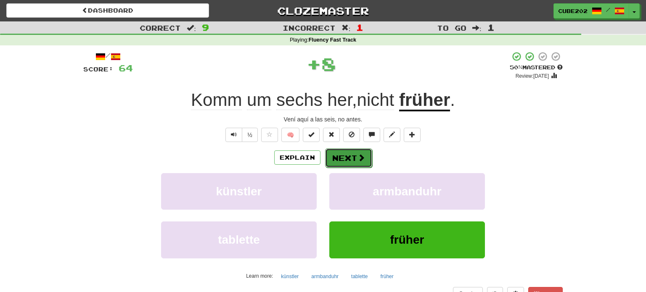
click at [356, 153] on button "Next" at bounding box center [348, 157] width 47 height 19
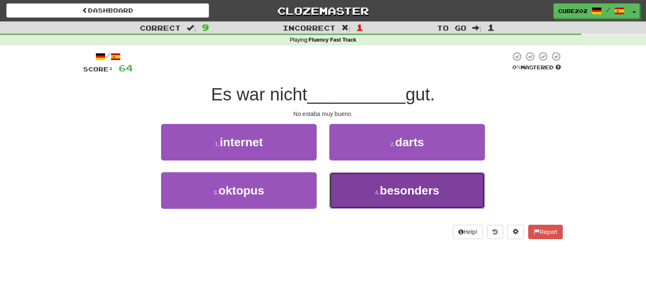
click at [366, 188] on button "4 . besonders" at bounding box center [406, 190] width 155 height 37
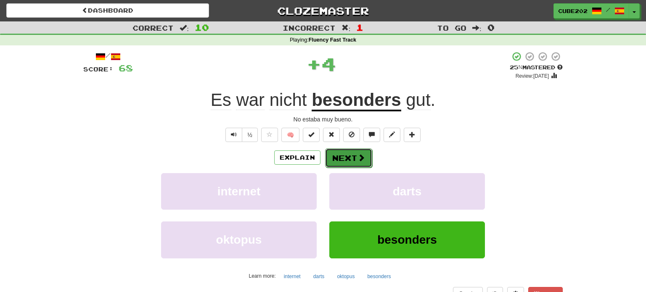
click at [358, 154] on span at bounding box center [361, 158] width 8 height 8
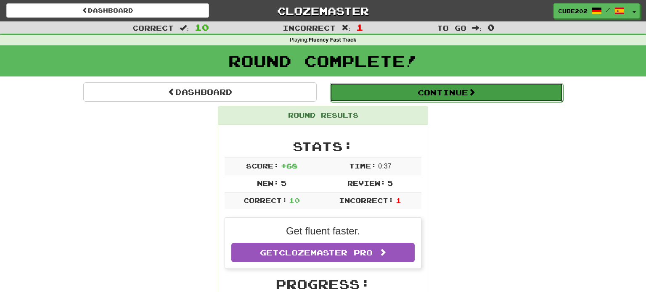
click at [386, 88] on button "Continue" at bounding box center [445, 92] width 233 height 19
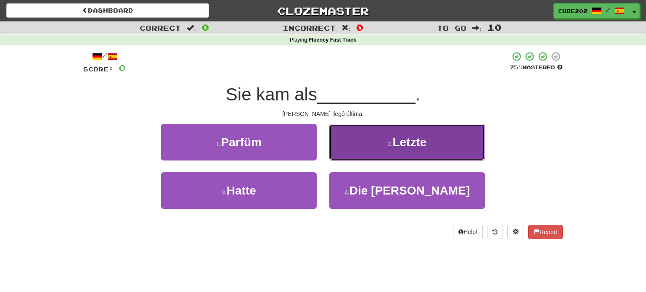
click at [370, 149] on button "2 . Letzte" at bounding box center [406, 142] width 155 height 37
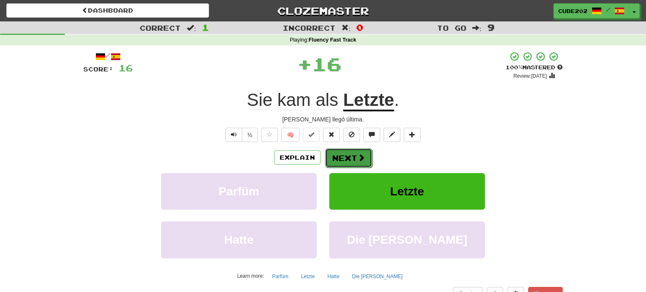
click at [345, 158] on button "Next" at bounding box center [348, 157] width 47 height 19
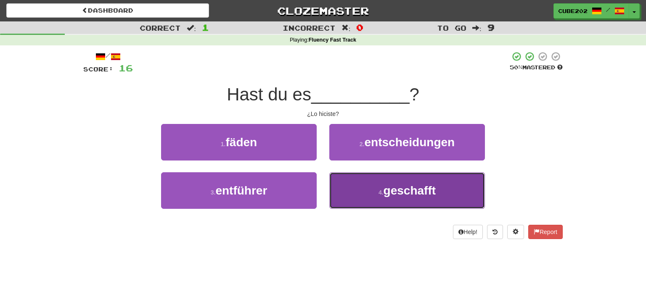
click at [391, 192] on span "geschafft" at bounding box center [409, 190] width 52 height 13
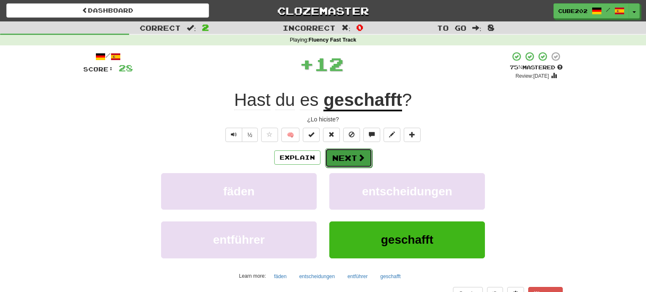
click at [350, 155] on button "Next" at bounding box center [348, 157] width 47 height 19
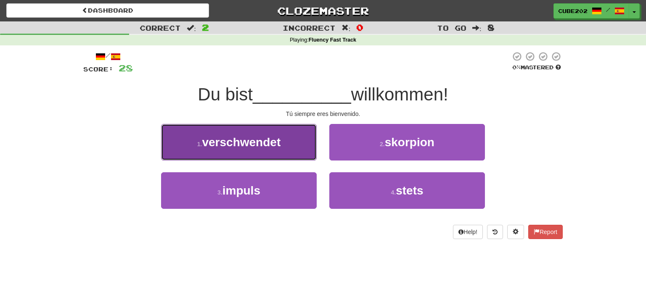
click at [300, 141] on button "1 . verschwendet" at bounding box center [238, 142] width 155 height 37
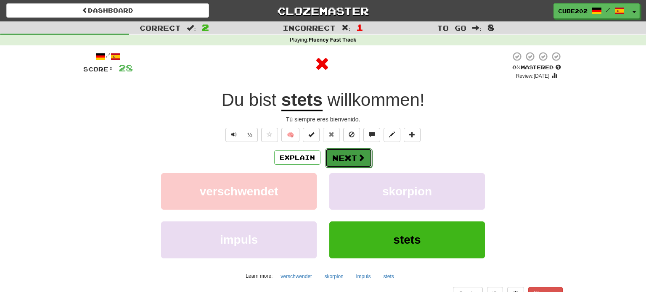
click at [346, 155] on button "Next" at bounding box center [348, 157] width 47 height 19
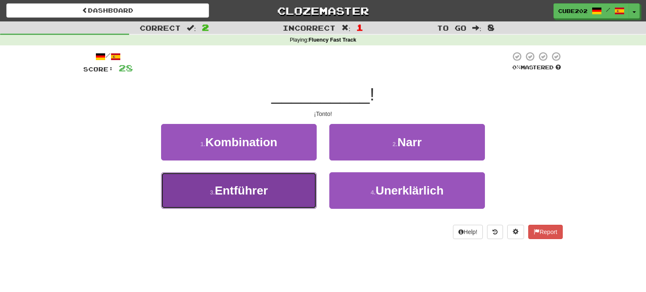
click at [310, 179] on button "3 . Entführer" at bounding box center [238, 190] width 155 height 37
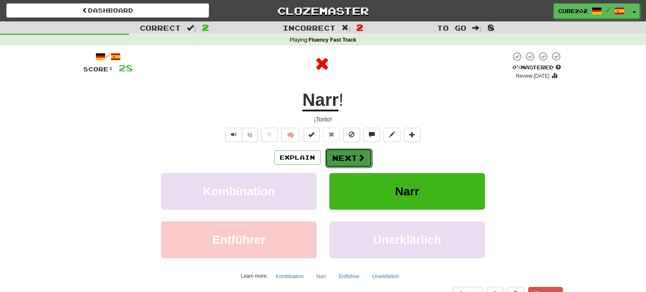
click at [353, 159] on button "Next" at bounding box center [348, 157] width 47 height 19
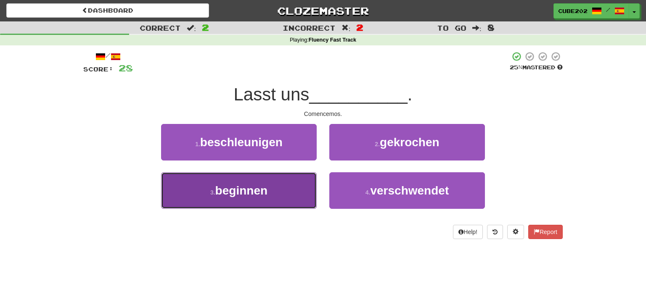
click at [285, 190] on button "3 . beginnen" at bounding box center [238, 190] width 155 height 37
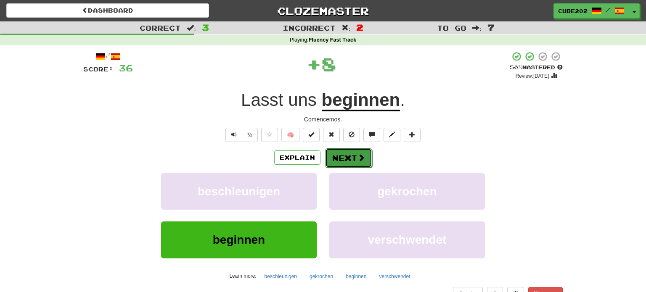
click at [344, 157] on button "Next" at bounding box center [348, 157] width 47 height 19
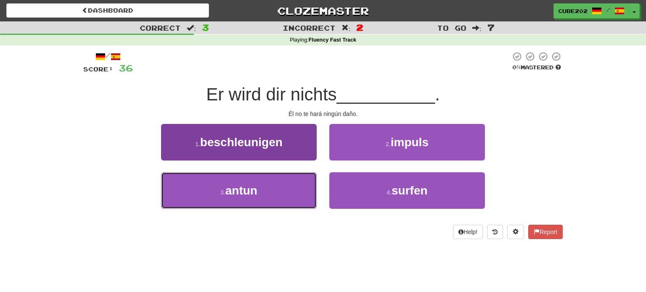
click at [299, 179] on button "3 . antun" at bounding box center [238, 190] width 155 height 37
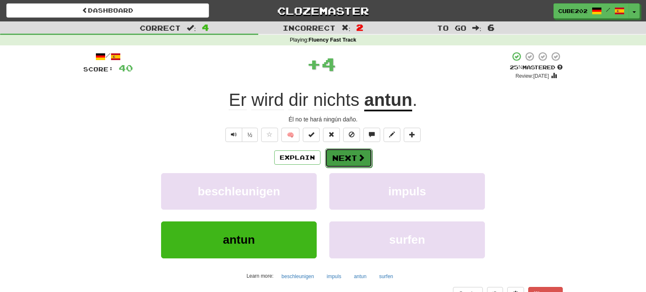
click at [355, 157] on button "Next" at bounding box center [348, 157] width 47 height 19
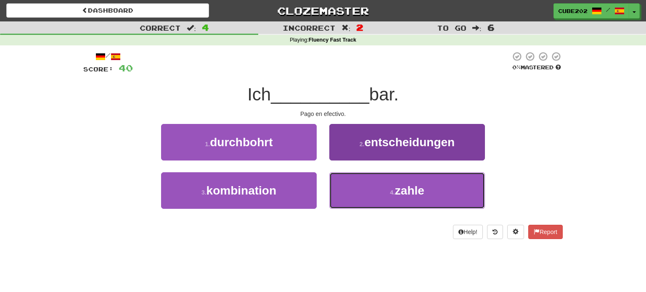
click at [384, 197] on button "4 . zahle" at bounding box center [406, 190] width 155 height 37
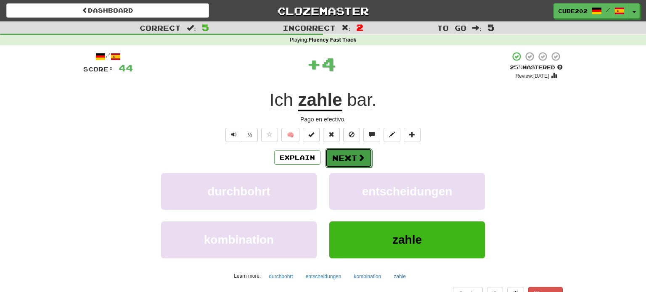
click at [336, 154] on button "Next" at bounding box center [348, 157] width 47 height 19
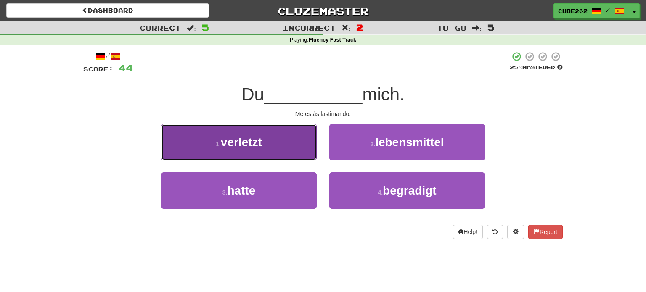
click at [308, 150] on button "1 . verletzt" at bounding box center [238, 142] width 155 height 37
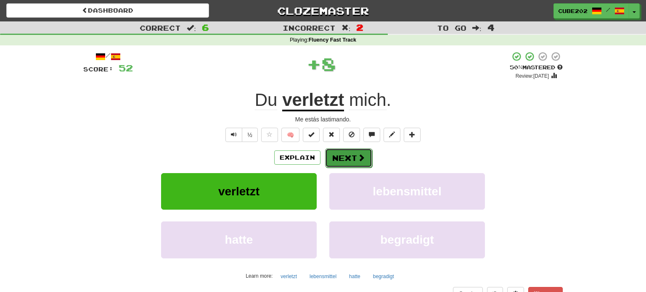
click at [358, 158] on span at bounding box center [361, 158] width 8 height 8
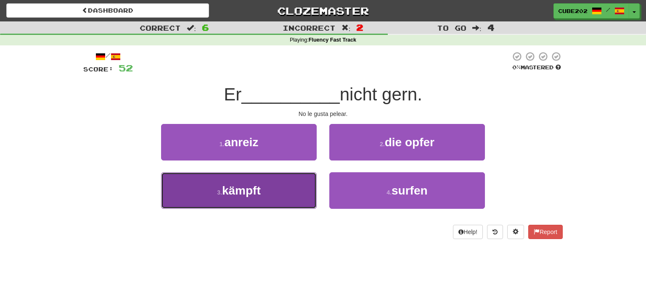
click at [279, 188] on button "3 . kämpft" at bounding box center [238, 190] width 155 height 37
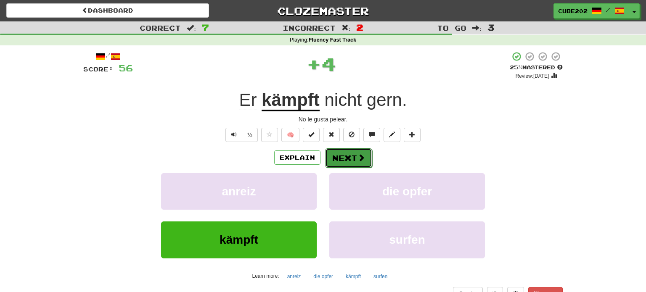
click at [357, 160] on span at bounding box center [361, 158] width 8 height 8
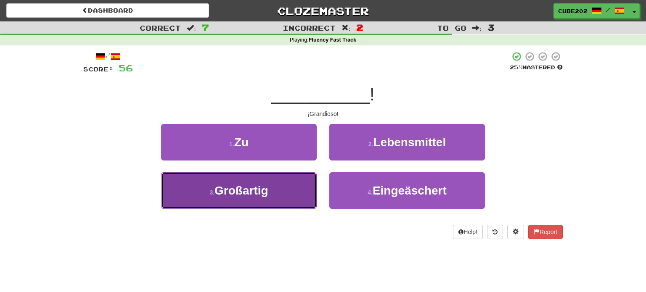
click at [282, 184] on button "3 . Großartig" at bounding box center [238, 190] width 155 height 37
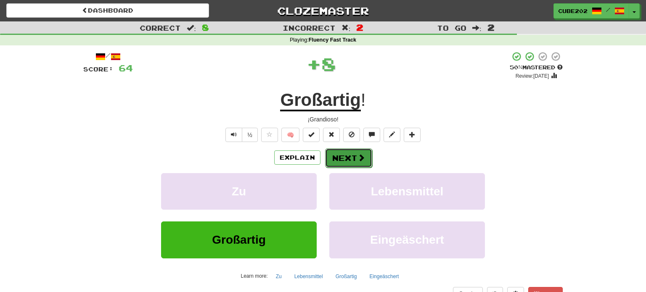
click at [345, 156] on button "Next" at bounding box center [348, 157] width 47 height 19
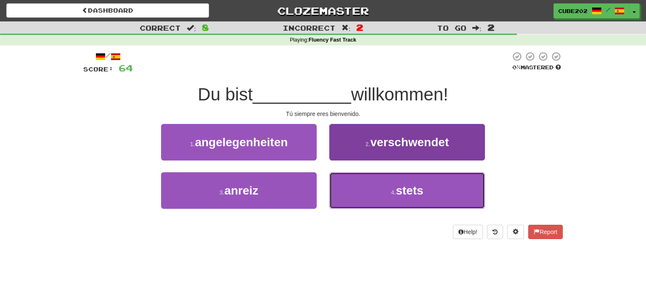
click at [382, 189] on button "4 . stets" at bounding box center [406, 190] width 155 height 37
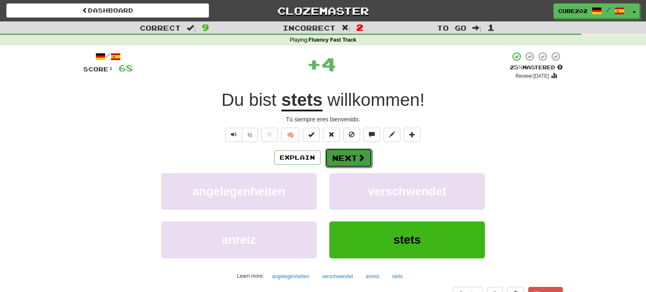
click at [352, 161] on button "Next" at bounding box center [348, 157] width 47 height 19
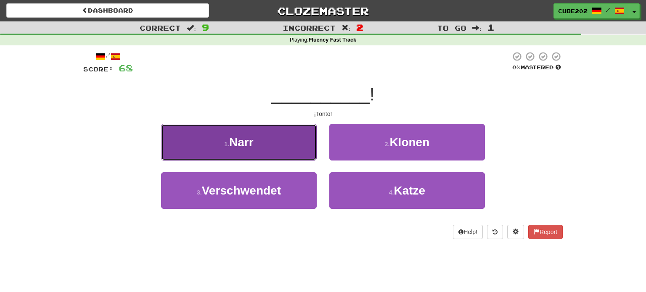
click at [299, 146] on button "1 . Narr" at bounding box center [238, 142] width 155 height 37
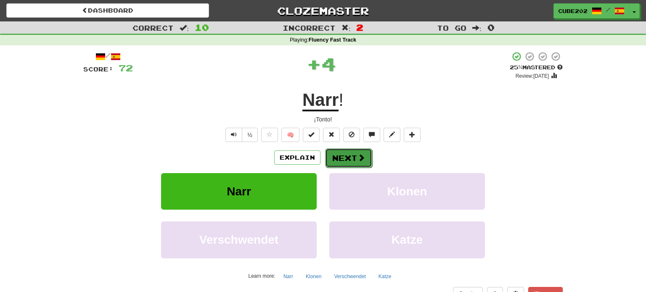
click at [345, 155] on button "Next" at bounding box center [348, 157] width 47 height 19
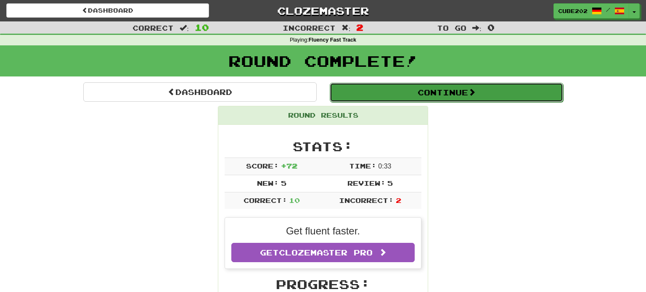
click at [369, 91] on button "Continue" at bounding box center [445, 92] width 233 height 19
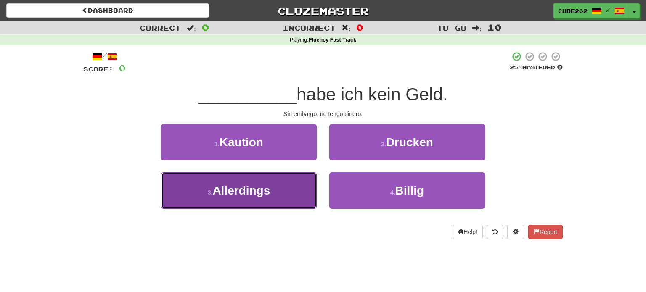
click at [297, 184] on button "3 . Allerdings" at bounding box center [238, 190] width 155 height 37
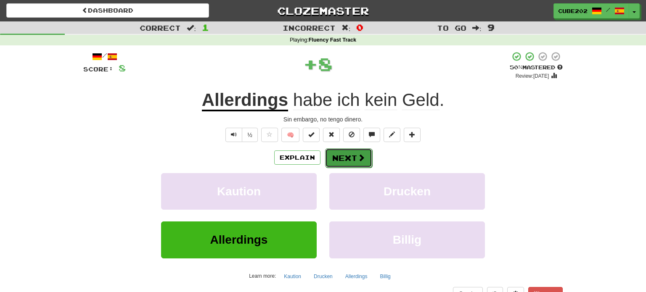
click at [353, 162] on button "Next" at bounding box center [348, 157] width 47 height 19
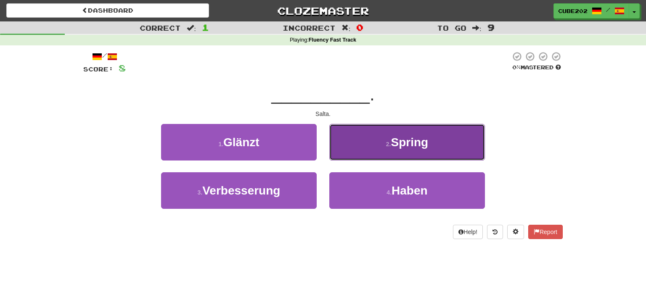
click at [358, 149] on button "2 . Spring" at bounding box center [406, 142] width 155 height 37
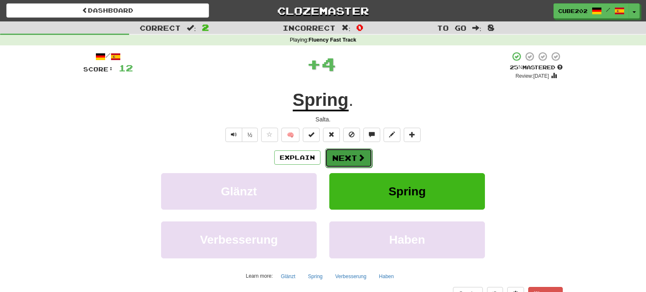
click at [341, 158] on button "Next" at bounding box center [348, 157] width 47 height 19
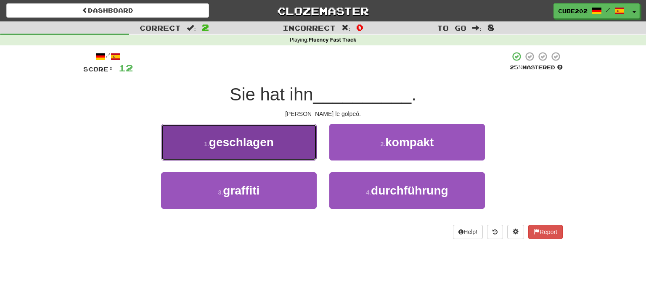
click at [304, 147] on button "1 . geschlagen" at bounding box center [238, 142] width 155 height 37
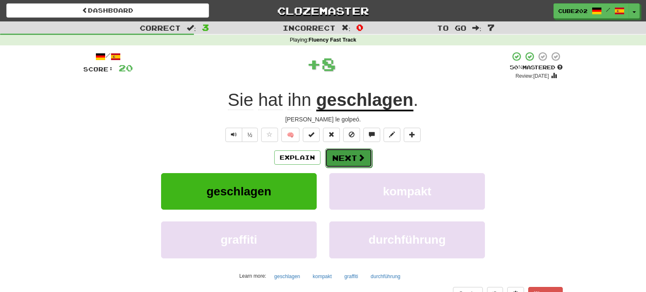
click at [343, 157] on button "Next" at bounding box center [348, 157] width 47 height 19
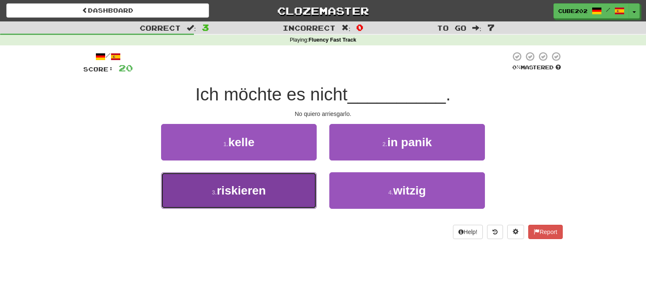
click at [286, 184] on button "3 . riskieren" at bounding box center [238, 190] width 155 height 37
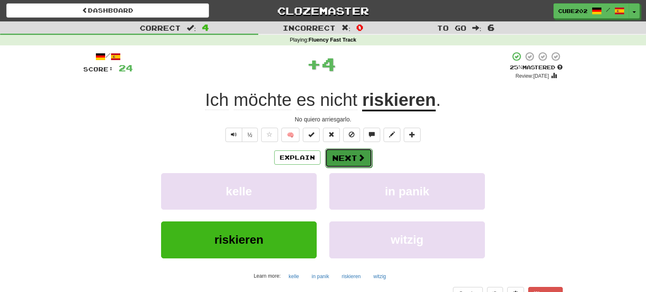
click at [346, 155] on button "Next" at bounding box center [348, 157] width 47 height 19
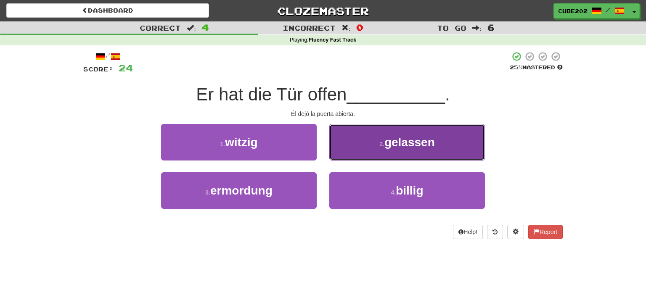
click at [372, 138] on button "2 . gelassen" at bounding box center [406, 142] width 155 height 37
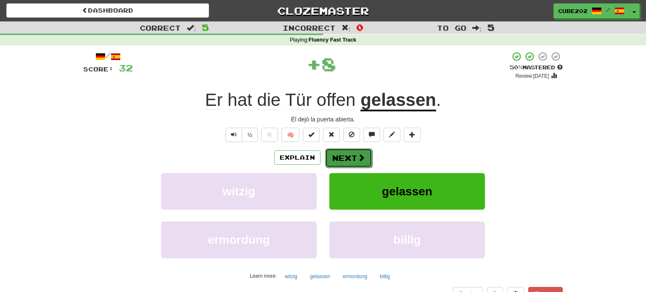
click at [345, 155] on button "Next" at bounding box center [348, 157] width 47 height 19
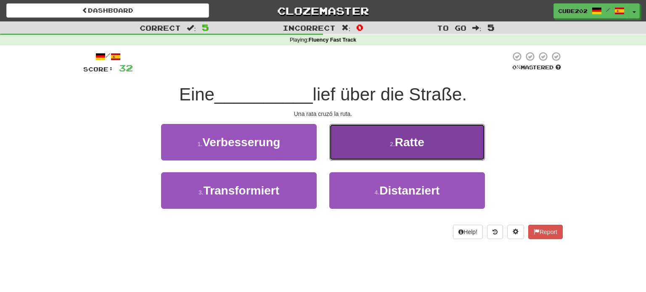
click at [370, 148] on button "2 . Ratte" at bounding box center [406, 142] width 155 height 37
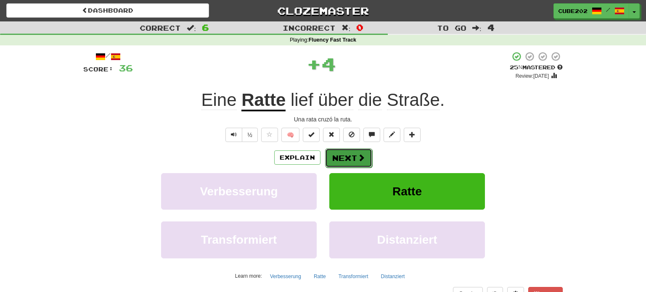
click at [340, 156] on button "Next" at bounding box center [348, 157] width 47 height 19
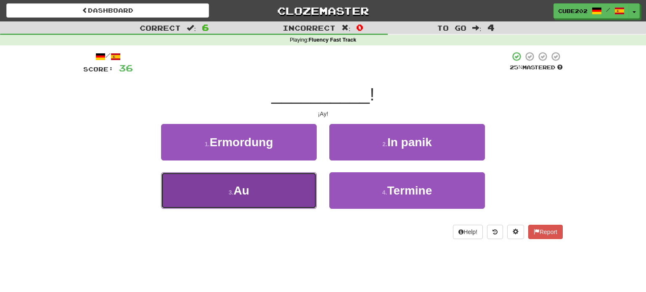
click at [258, 195] on button "3 . Au" at bounding box center [238, 190] width 155 height 37
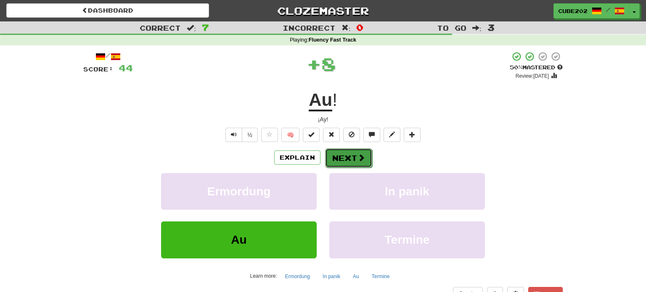
click at [343, 153] on button "Next" at bounding box center [348, 157] width 47 height 19
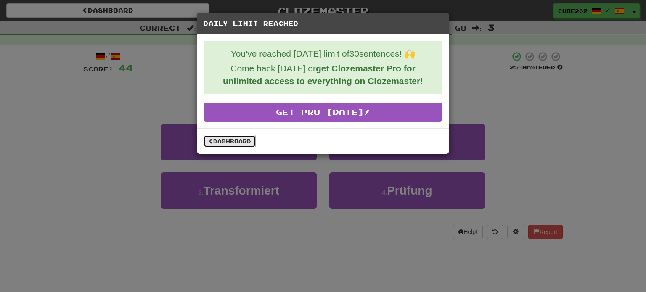
click at [225, 142] on link "Dashboard" at bounding box center [229, 141] width 52 height 13
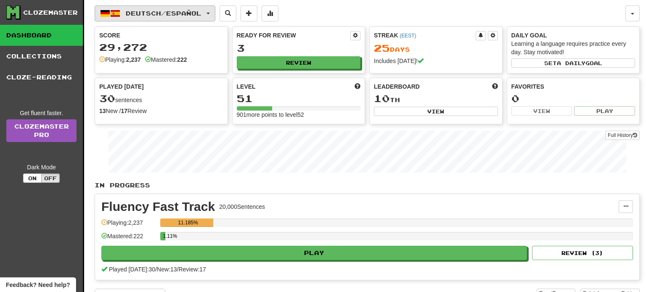
click at [188, 12] on span "Deutsch / Español" at bounding box center [164, 13] width 76 height 7
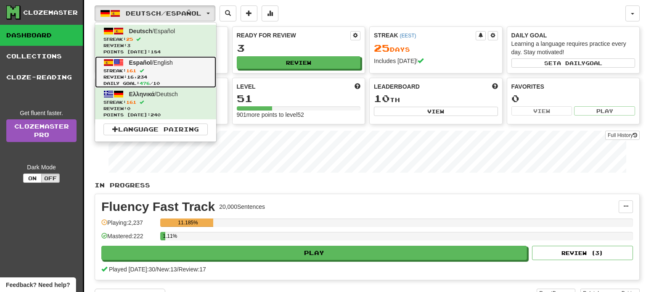
click at [165, 68] on span "Streak: 161" at bounding box center [155, 71] width 104 height 6
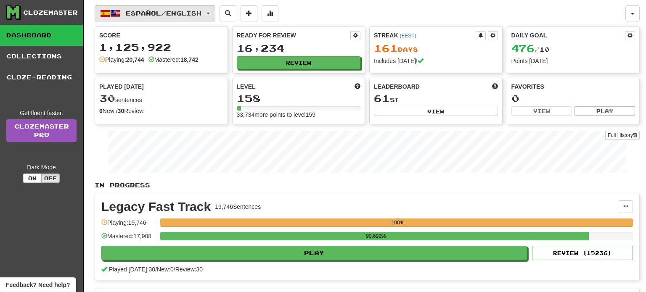
click at [192, 14] on span "Español / English" at bounding box center [164, 13] width 76 height 7
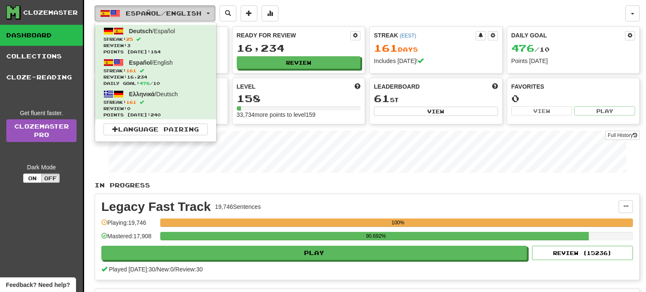
click at [192, 14] on span "Español / English" at bounding box center [164, 13] width 76 height 7
